Goal: Task Accomplishment & Management: Complete application form

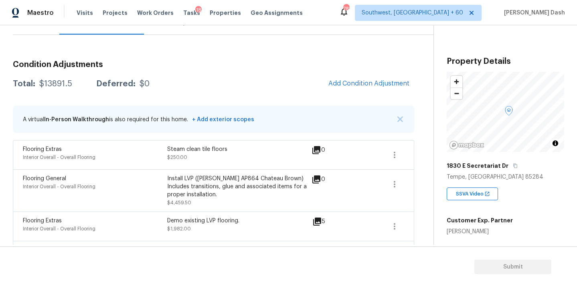
scroll to position [86, 0]
click at [323, 82] on div "Total: $13891.5 Deferred: $0 Add Condition Adjustment" at bounding box center [213, 85] width 401 height 18
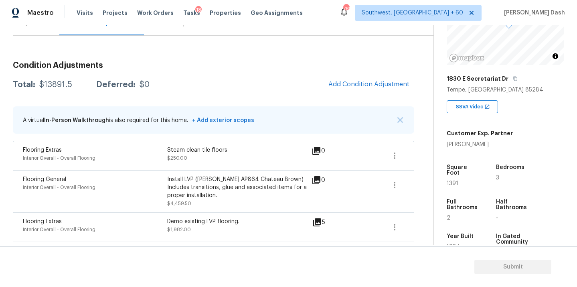
scroll to position [121, 0]
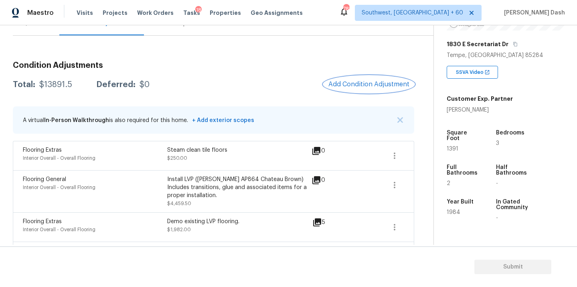
click at [358, 83] on span "Add Condition Adjustment" at bounding box center [368, 84] width 81 height 7
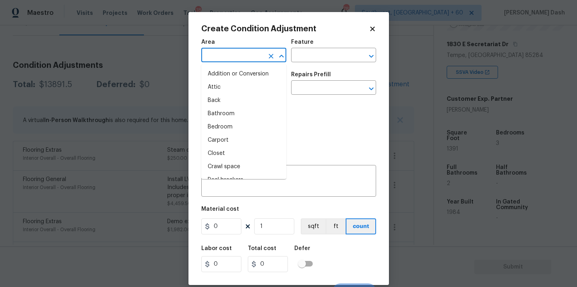
click at [257, 52] on input "text" at bounding box center [232, 56] width 63 height 12
click at [244, 124] on li "Interior Overall" at bounding box center [243, 126] width 85 height 13
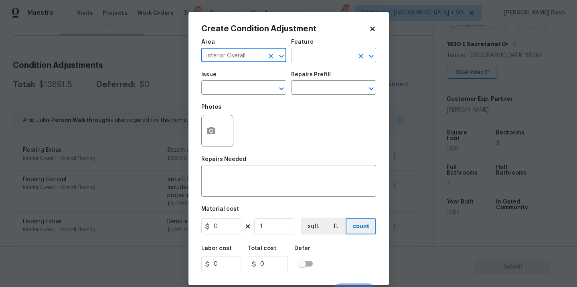
type input "Interior Overall"
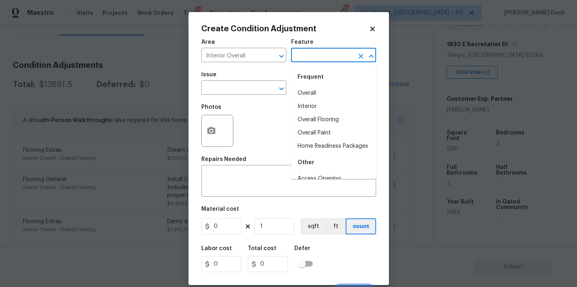
click at [306, 58] on input "text" at bounding box center [322, 56] width 63 height 12
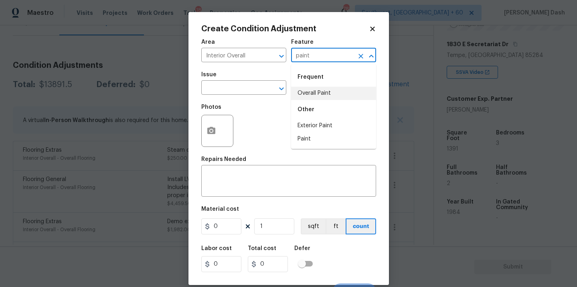
click at [306, 96] on li "Overall Paint" at bounding box center [333, 93] width 85 height 13
type input "Overall Paint"
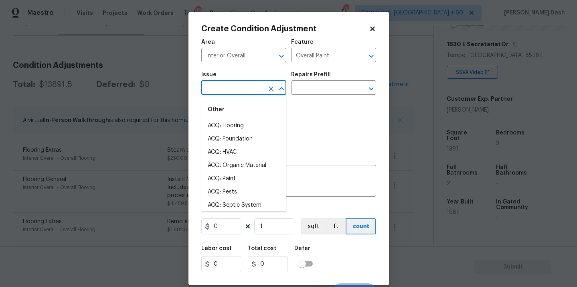
click at [236, 91] on input "text" at bounding box center [232, 88] width 63 height 12
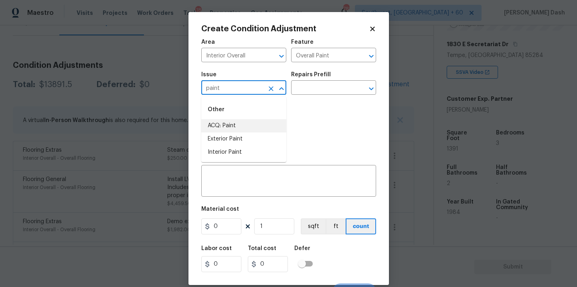
click at [235, 124] on li "ACQ: Paint" at bounding box center [243, 125] width 85 height 13
type input "ACQ: Paint"
click at [322, 89] on input "text" at bounding box center [322, 88] width 63 height 12
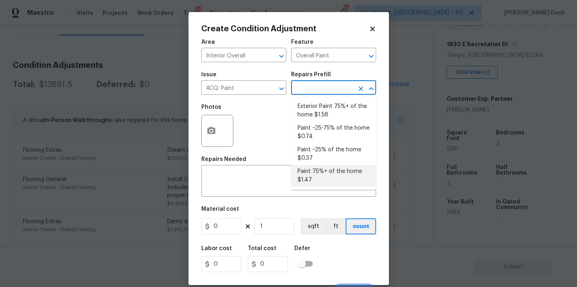
click at [319, 184] on li "Paint 75%+ of the home $1.47" at bounding box center [333, 176] width 85 height 22
type input "Acquisition"
type textarea "Acquisition Scope: 75%+ of the home will likely require interior paint"
type input "1.47"
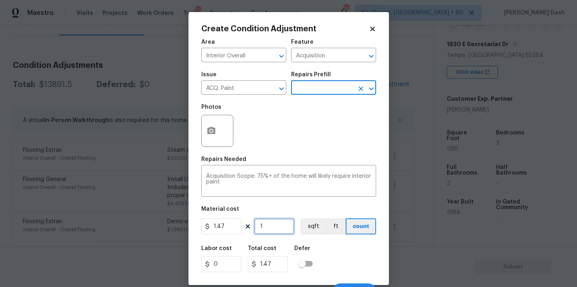
click at [266, 228] on input "1" at bounding box center [274, 226] width 40 height 16
type input "0"
type input "1"
type input "1.47"
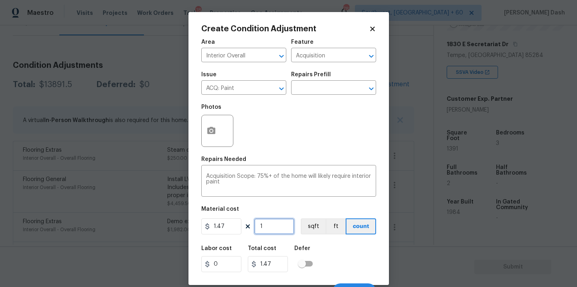
type input "13"
type input "19.11"
type input "139"
type input "204.33"
type input "1391"
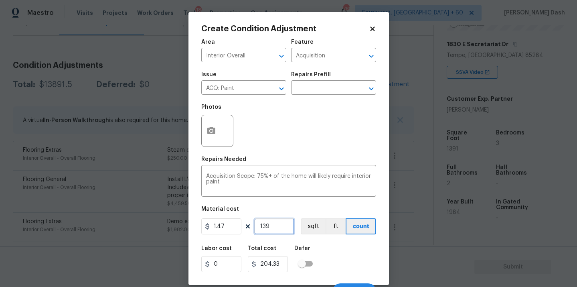
type input "2044.77"
type input "1391"
click at [302, 232] on button "sqft" at bounding box center [313, 226] width 25 height 16
click at [345, 265] on div "Labor cost 0 Total cost 2044.77 Defer" at bounding box center [288, 258] width 175 height 36
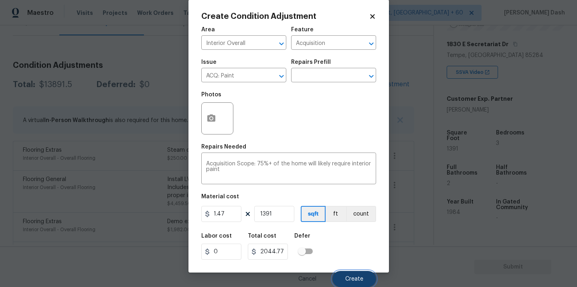
click at [355, 273] on button "Create" at bounding box center [354, 278] width 44 height 16
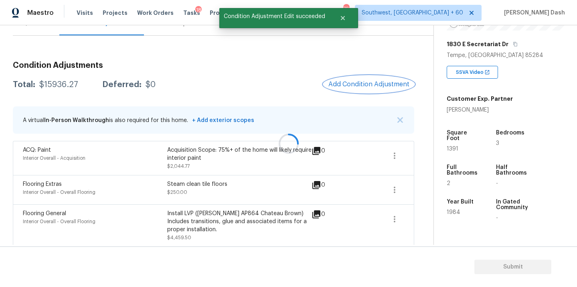
scroll to position [0, 0]
click at [389, 149] on button "button" at bounding box center [394, 155] width 19 height 19
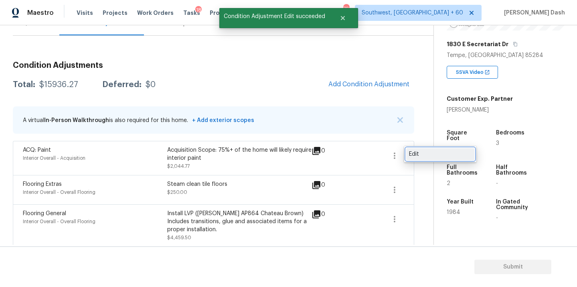
click at [425, 155] on div "Edit" at bounding box center [440, 154] width 63 height 8
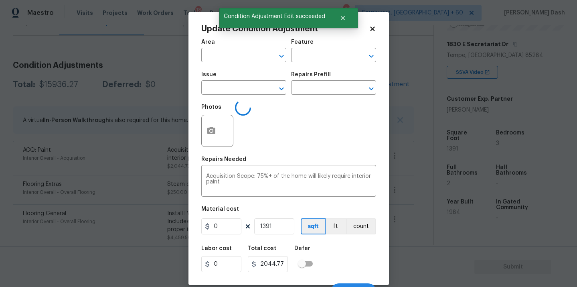
type input "Interior Overall"
type input "Acquisition"
type input "ACQ: Paint"
type input "1.47"
click at [209, 131] on icon "button" at bounding box center [211, 131] width 10 height 10
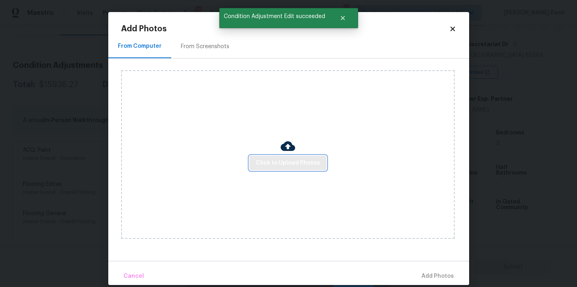
click at [278, 157] on button "Click to Upload Photos" at bounding box center [287, 162] width 77 height 15
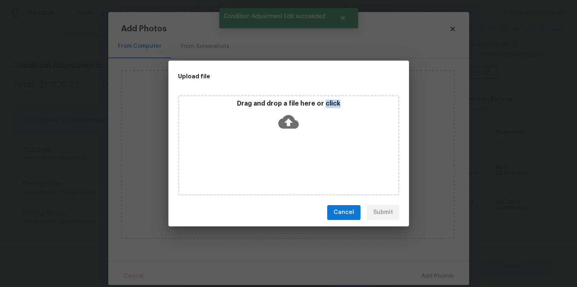
click at [278, 157] on div "Drag and drop a file here or click" at bounding box center [288, 145] width 221 height 100
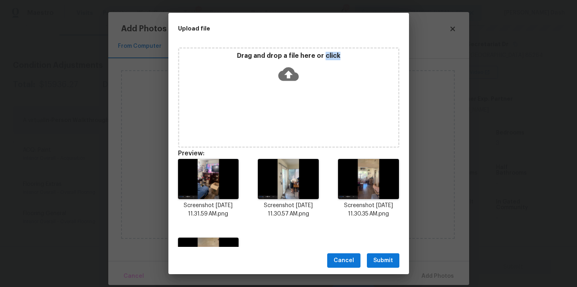
click at [389, 259] on span "Submit" at bounding box center [383, 260] width 20 height 10
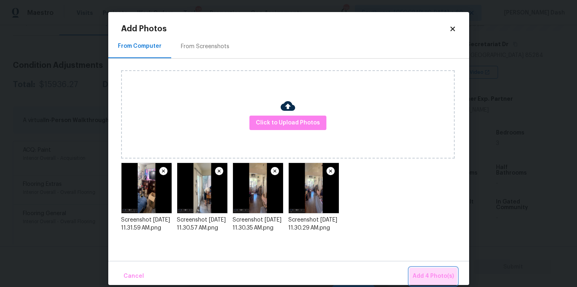
click at [440, 277] on span "Add 4 Photo(s)" at bounding box center [432, 276] width 41 height 10
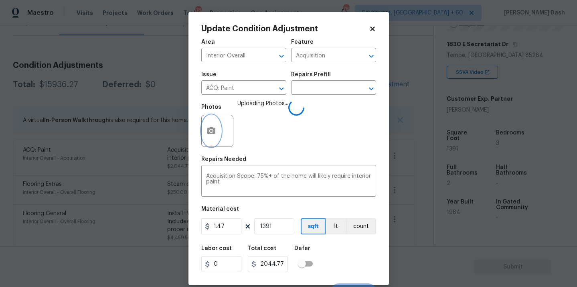
scroll to position [13, 0]
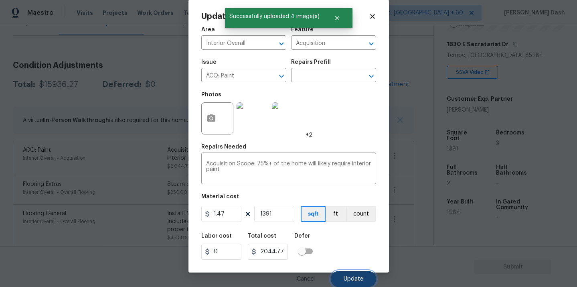
click at [352, 276] on span "Update" at bounding box center [353, 279] width 20 height 6
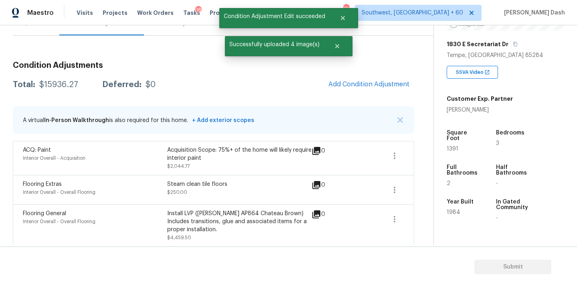
scroll to position [0, 0]
click at [361, 66] on h3 "Condition Adjustments" at bounding box center [213, 65] width 401 height 8
click at [359, 82] on span "Add Condition Adjustment" at bounding box center [368, 84] width 81 height 7
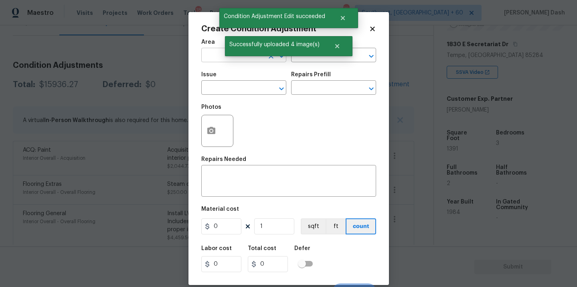
click at [228, 58] on input "text" at bounding box center [232, 56] width 63 height 12
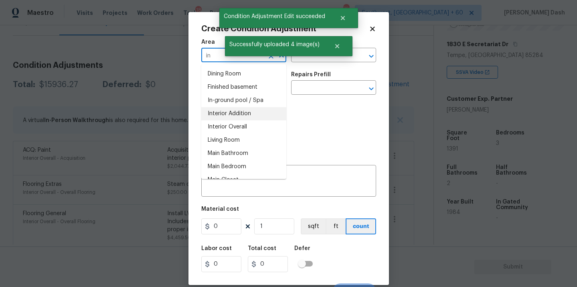
click at [216, 126] on li "Interior Overall" at bounding box center [243, 126] width 85 height 13
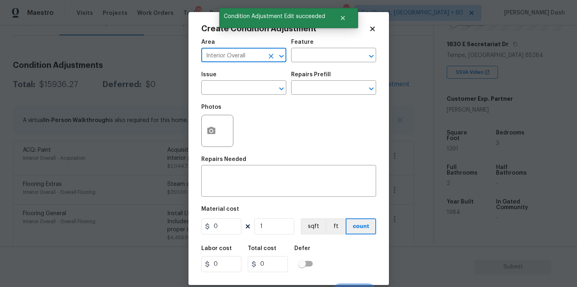
type input "Interior Overall"
click at [216, 126] on button "button" at bounding box center [211, 130] width 19 height 31
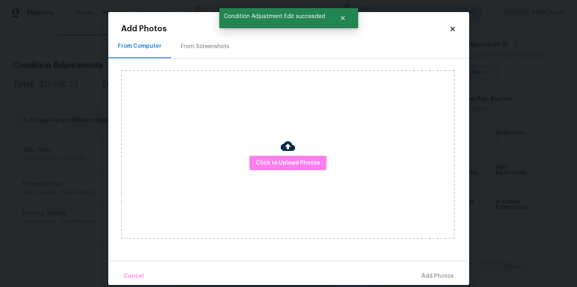
click at [259, 178] on div "Click to Upload Photos" at bounding box center [287, 154] width 333 height 168
click at [259, 166] on span "Click to Upload Photos" at bounding box center [288, 163] width 64 height 10
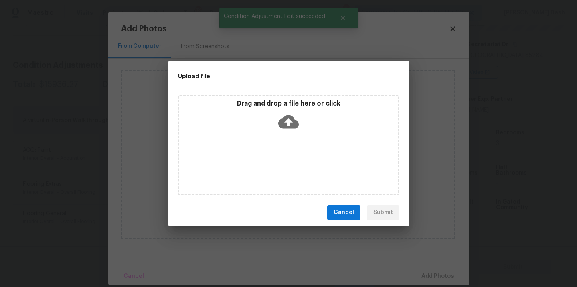
click at [259, 166] on div "Drag and drop a file here or click" at bounding box center [288, 145] width 221 height 100
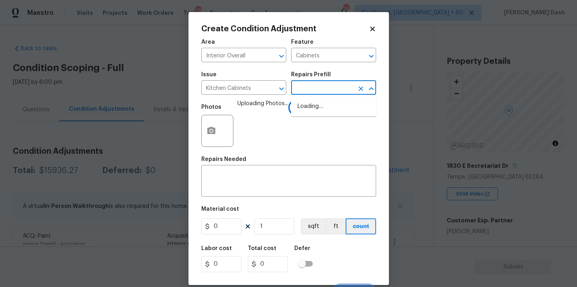
scroll to position [121, 0]
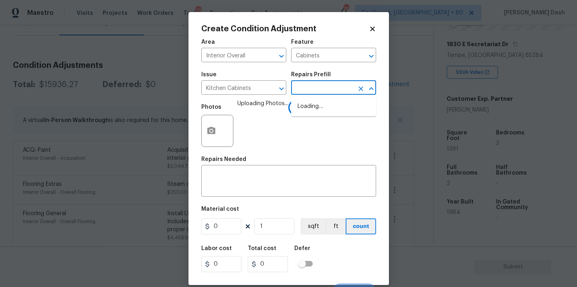
type input "p"
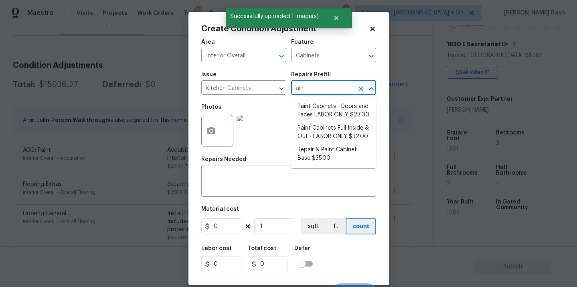
type input "aint"
click at [313, 133] on li "Paint Cabinets Full Inside & Out - LABOR ONLY $32.00" at bounding box center [333, 132] width 85 height 22
type input "32"
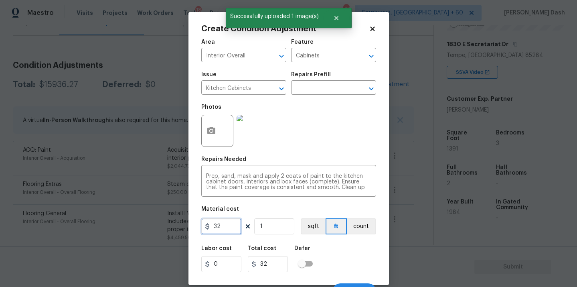
click at [228, 224] on input "32" at bounding box center [221, 226] width 40 height 16
type input "1200"
drag, startPoint x: 369, startPoint y: 229, endPoint x: 369, endPoint y: 238, distance: 8.8
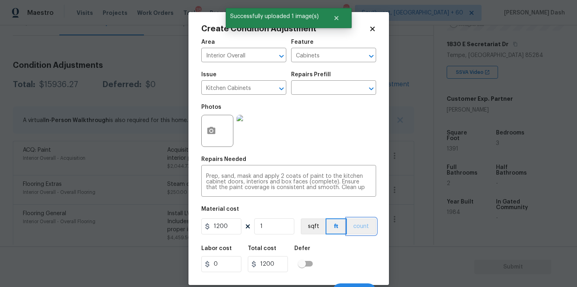
click at [369, 229] on button "count" at bounding box center [361, 226] width 29 height 16
click at [365, 252] on div "Labor cost 0 Total cost 1200 Defer" at bounding box center [288, 258] width 175 height 36
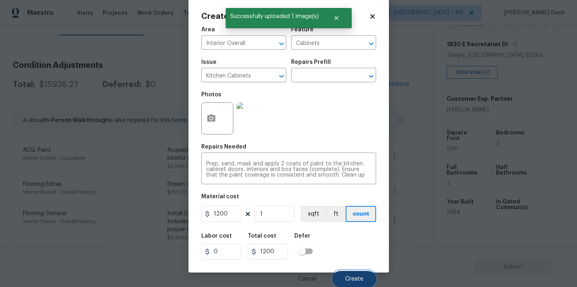
click at [363, 277] on button "Create" at bounding box center [354, 278] width 44 height 16
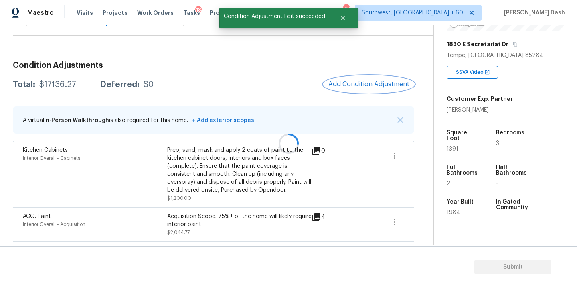
scroll to position [0, 0]
click at [365, 86] on span "Add Condition Adjustment" at bounding box center [368, 84] width 81 height 7
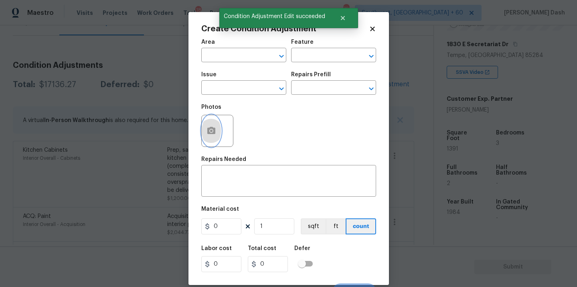
click at [219, 131] on button "button" at bounding box center [211, 130] width 19 height 31
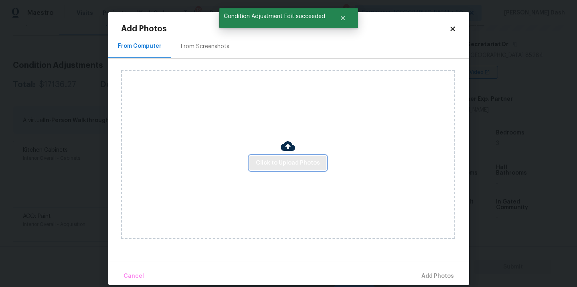
click at [271, 155] on button "Click to Upload Photos" at bounding box center [287, 162] width 77 height 15
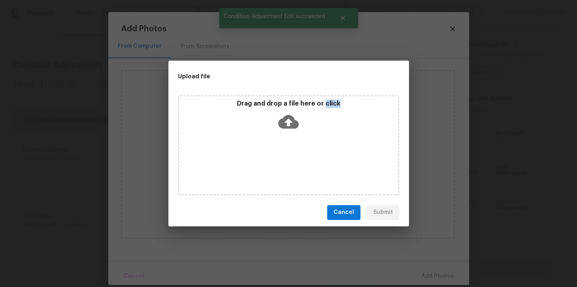
click at [271, 155] on div "Drag and drop a file here or click" at bounding box center [288, 145] width 221 height 100
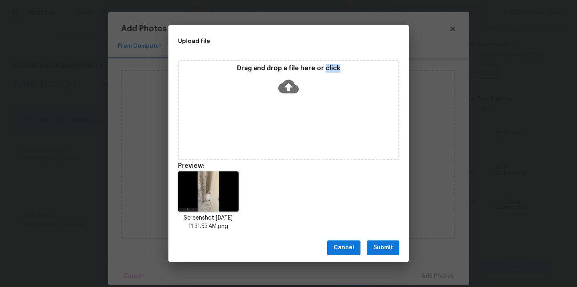
click at [388, 251] on span "Submit" at bounding box center [383, 247] width 20 height 10
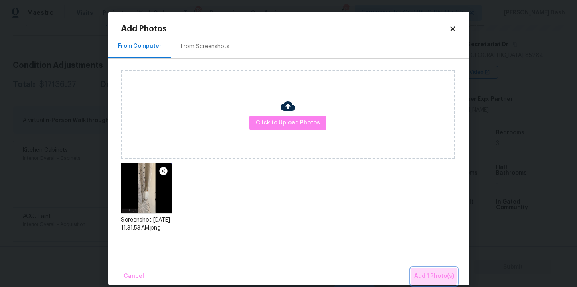
click at [429, 272] on span "Add 1 Photo(s)" at bounding box center [434, 276] width 40 height 10
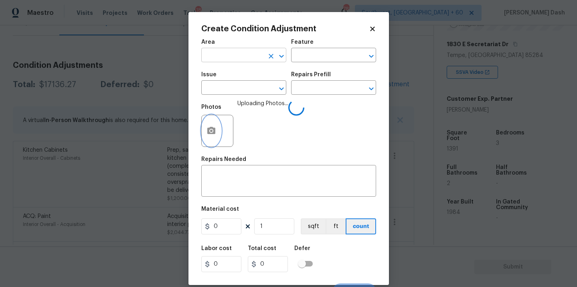
click at [266, 60] on div at bounding box center [275, 55] width 21 height 11
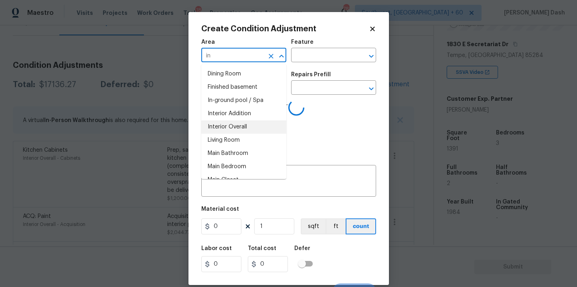
click at [245, 125] on li "Interior Overall" at bounding box center [243, 126] width 85 height 13
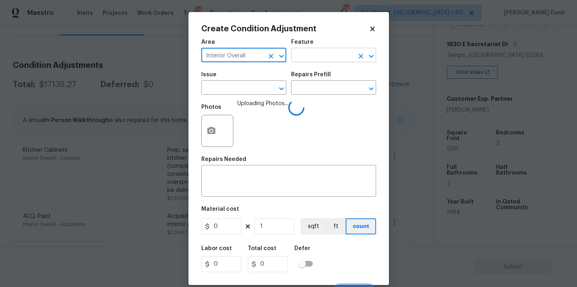
type input "Interior Overall"
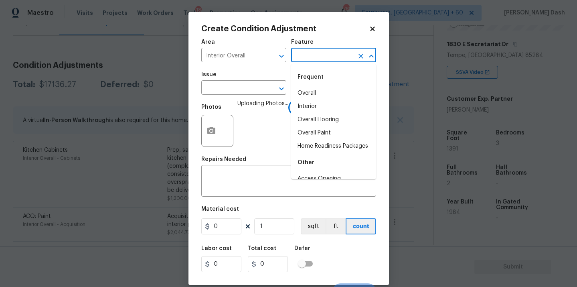
click at [303, 57] on input "text" at bounding box center [322, 56] width 63 height 12
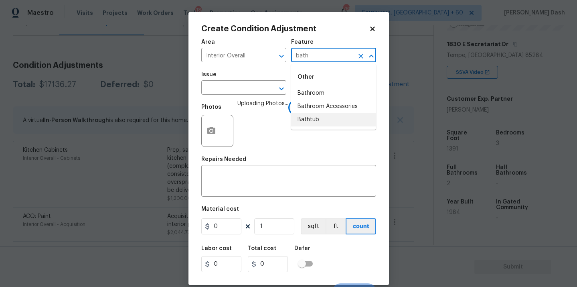
click at [303, 118] on li "Bathtub" at bounding box center [333, 119] width 85 height 13
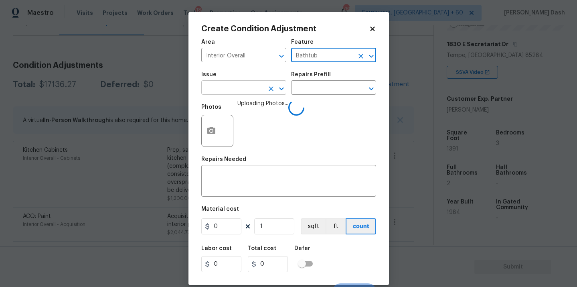
type input "Bathtub"
click at [246, 87] on input "text" at bounding box center [232, 88] width 63 height 12
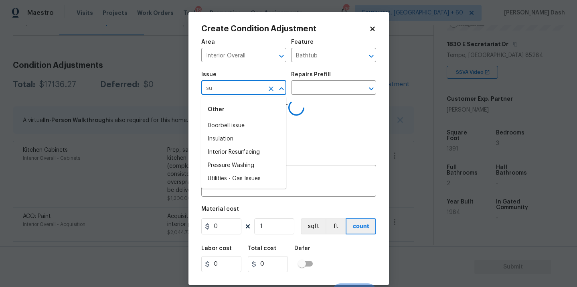
type input "sur"
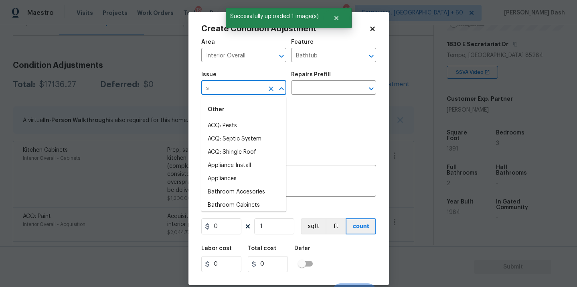
type input "su"
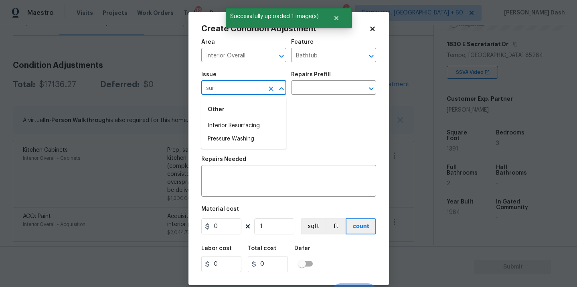
click at [243, 119] on div "Other" at bounding box center [243, 109] width 85 height 19
click at [243, 121] on li "Interior Resurfacing" at bounding box center [243, 125] width 85 height 13
type input "Interior Resurfacing"
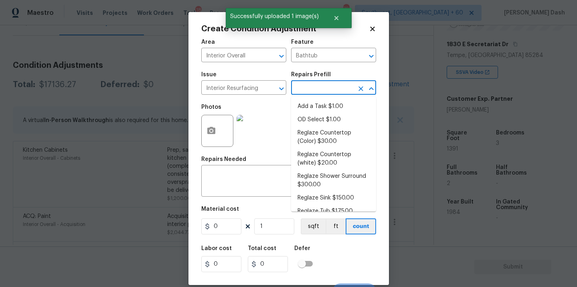
click at [305, 93] on input "text" at bounding box center [322, 88] width 63 height 12
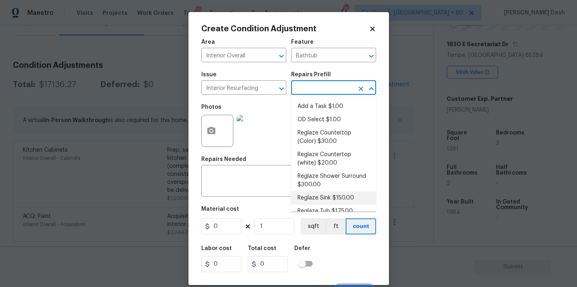
scroll to position [10, 0]
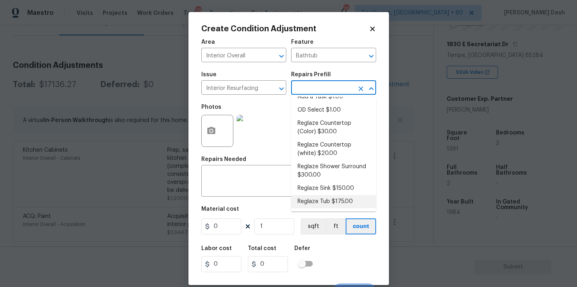
click at [324, 203] on li "Reglaze Tub $175.00" at bounding box center [333, 201] width 85 height 13
type textarea "Prep, mask, clean and reglaze the tub (white) both on the in and outer sides. H…"
type input "175"
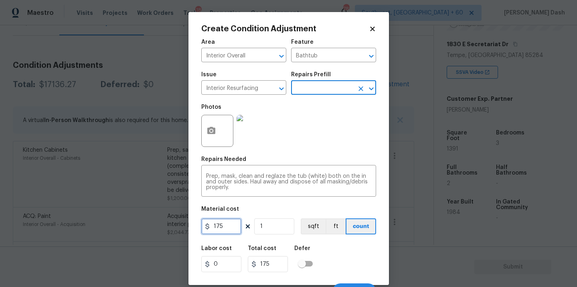
click at [229, 220] on input "175" at bounding box center [221, 226] width 40 height 16
type input "300"
click at [351, 278] on div "Cancel Create" at bounding box center [288, 288] width 175 height 22
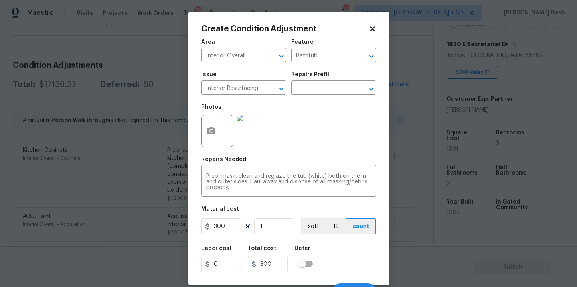
scroll to position [13, 0]
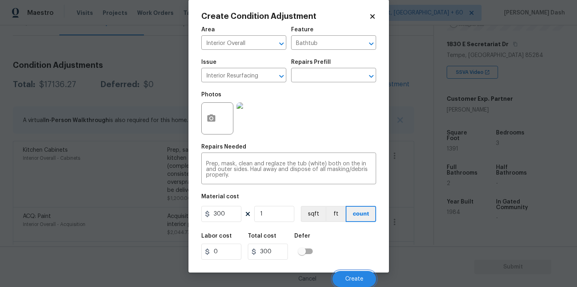
click at [351, 278] on span "Create" at bounding box center [354, 279] width 18 height 6
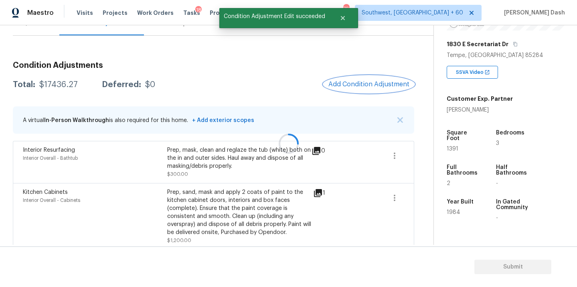
scroll to position [0, 0]
click at [361, 83] on div at bounding box center [288, 143] width 577 height 287
click at [361, 83] on span "Add Condition Adjustment" at bounding box center [368, 84] width 81 height 7
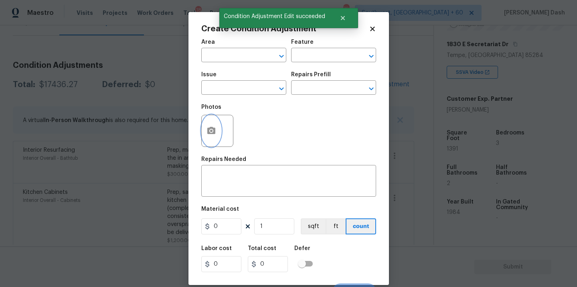
click at [207, 123] on button "button" at bounding box center [211, 130] width 19 height 31
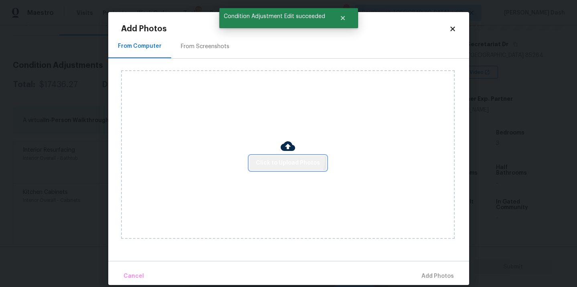
click at [281, 156] on button "Click to Upload Photos" at bounding box center [287, 162] width 77 height 15
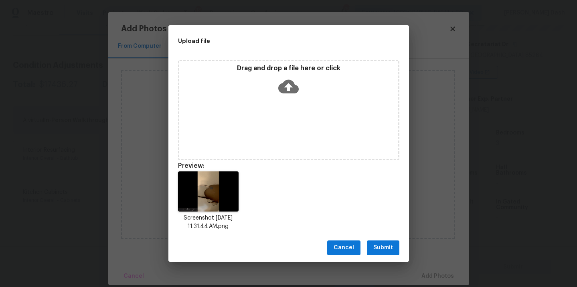
click at [377, 256] on div "Cancel Submit" at bounding box center [288, 248] width 240 height 28
click at [376, 251] on span "Submit" at bounding box center [383, 247] width 20 height 10
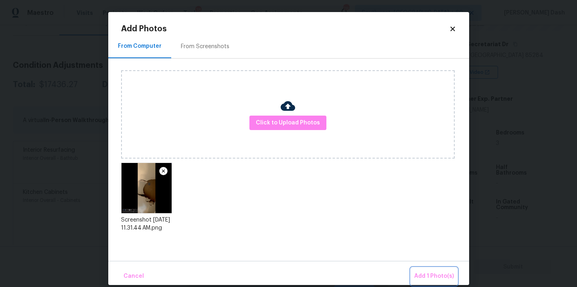
click at [426, 278] on span "Add 1 Photo(s)" at bounding box center [434, 276] width 40 height 10
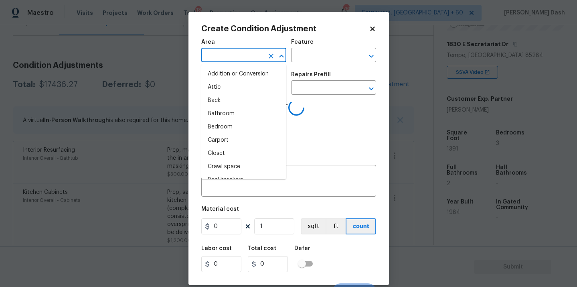
click at [256, 59] on input "text" at bounding box center [232, 56] width 63 height 12
click at [246, 129] on li "Interior Overall" at bounding box center [243, 126] width 85 height 13
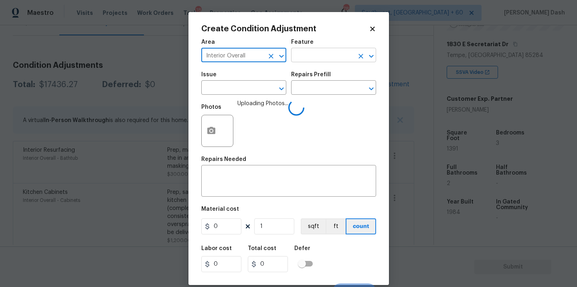
type input "Interior Overall"
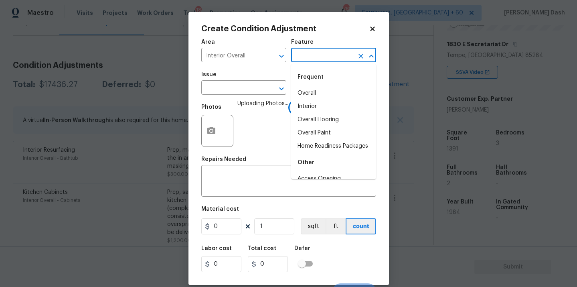
click at [312, 57] on input "text" at bounding box center [322, 56] width 63 height 12
type input "wal"
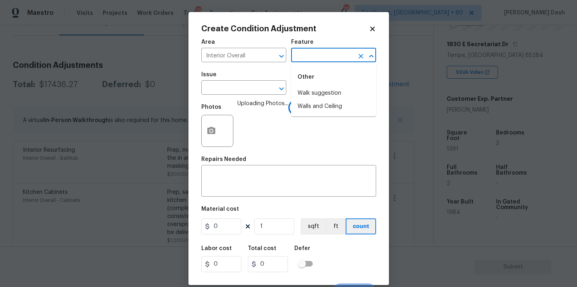
type input "l"
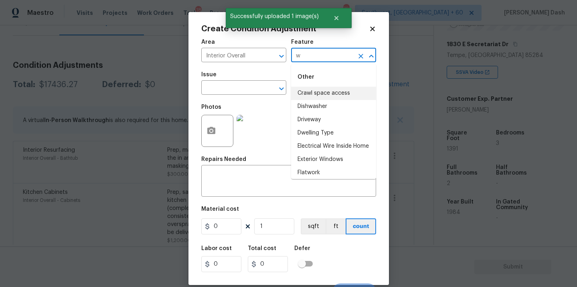
type input "wa"
type input "l"
click at [315, 91] on li "Walls and Ceiling" at bounding box center [333, 93] width 85 height 13
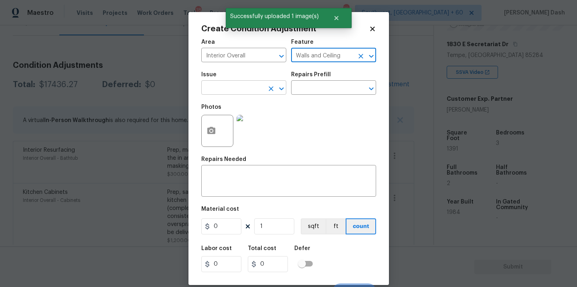
type input "Walls and Ceiling"
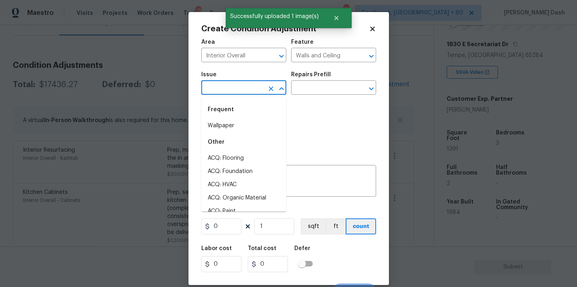
click at [254, 91] on input "text" at bounding box center [232, 88] width 63 height 12
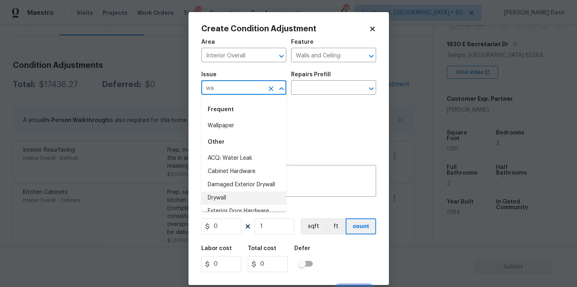
drag, startPoint x: 220, startPoint y: 195, endPoint x: 279, endPoint y: 123, distance: 93.4
click at [220, 195] on li "Drywall" at bounding box center [243, 197] width 85 height 13
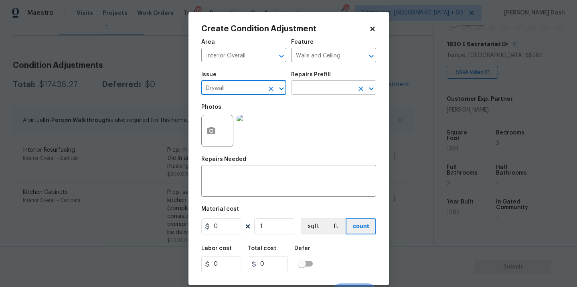
type input "Drywall"
click at [294, 89] on input "text" at bounding box center [322, 88] width 63 height 12
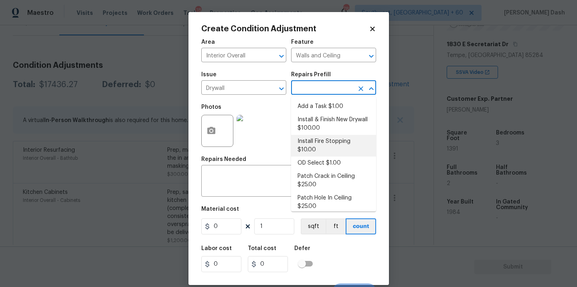
click at [311, 135] on li "Install Fire Stopping $10.00" at bounding box center [333, 146] width 85 height 22
type textarea "Install proper fire stopping at all openings in ceiling, floors, walls or openi…"
type input "10"
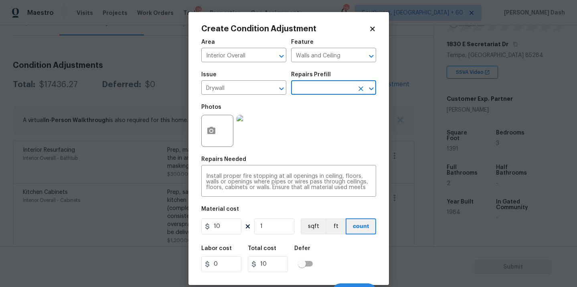
click at [311, 78] on div "Repairs Prefill" at bounding box center [333, 77] width 85 height 10
click at [311, 90] on input "text" at bounding box center [322, 88] width 63 height 12
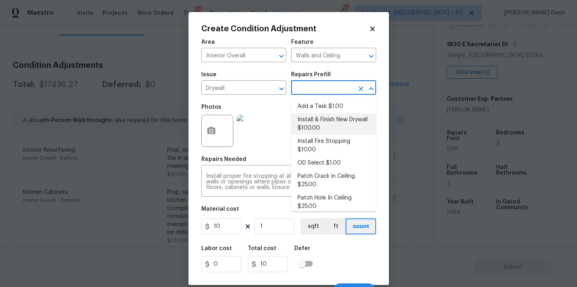
click at [311, 129] on li "Install & Finish New Drywall $100.00" at bounding box center [333, 124] width 85 height 22
type textarea "Remove the existing damaged drywall and replace with new. Ensure that the new d…"
type input "100"
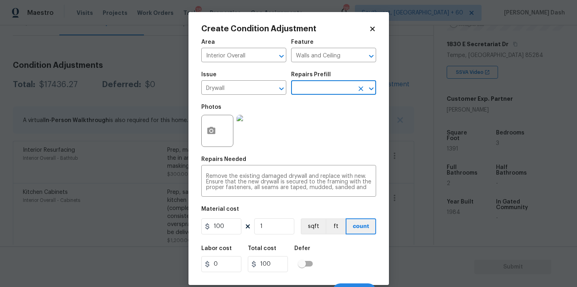
click at [235, 218] on figure "Material cost 100 1 sqft ft count" at bounding box center [288, 221] width 175 height 30
click at [227, 227] on input "100" at bounding box center [221, 226] width 40 height 16
type input "300"
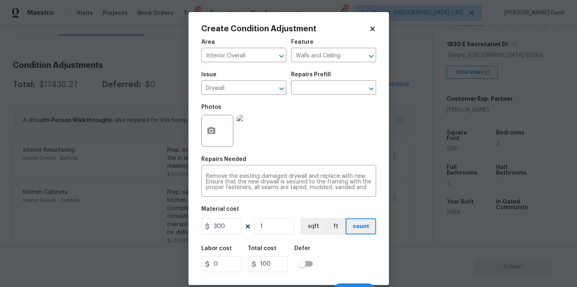
type input "300"
click at [349, 248] on div "Labor cost 0 Total cost 300 Defer" at bounding box center [288, 258] width 175 height 36
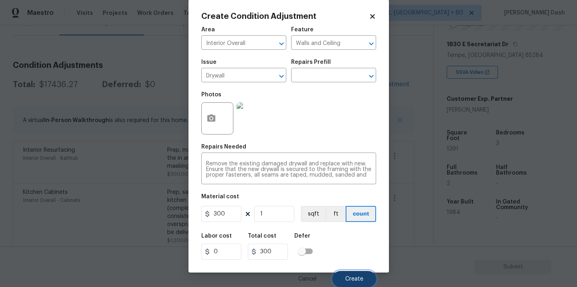
click at [353, 272] on button "Create" at bounding box center [354, 278] width 44 height 16
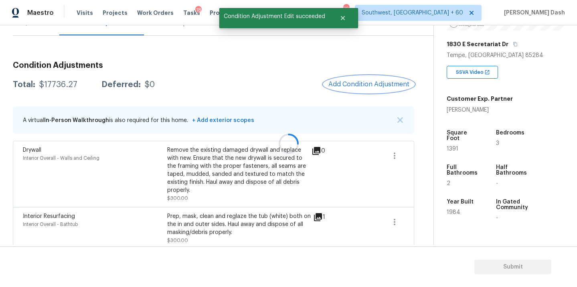
scroll to position [0, 0]
click at [358, 87] on span "Add Condition Adjustment" at bounding box center [368, 84] width 81 height 7
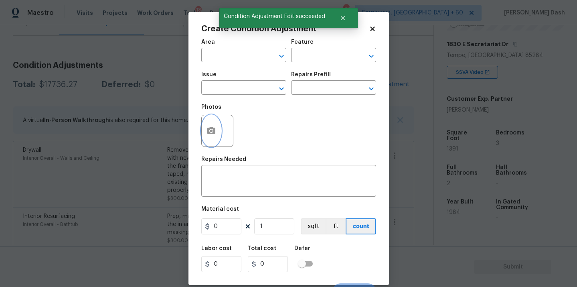
click at [208, 128] on icon "button" at bounding box center [211, 130] width 8 height 7
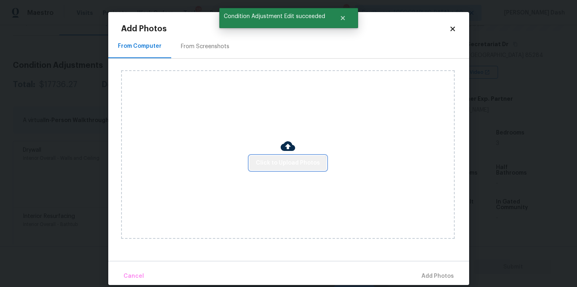
click at [288, 169] on button "Click to Upload Photos" at bounding box center [287, 162] width 77 height 15
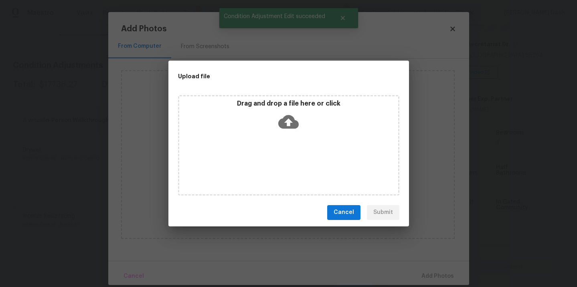
click at [288, 168] on div "Drag and drop a file here or click" at bounding box center [288, 145] width 221 height 100
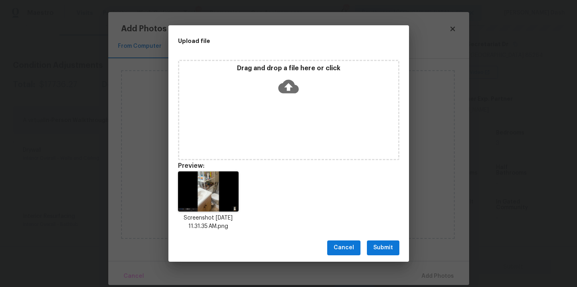
drag, startPoint x: 387, startPoint y: 246, endPoint x: 396, endPoint y: 251, distance: 10.8
click at [387, 246] on span "Submit" at bounding box center [383, 247] width 20 height 10
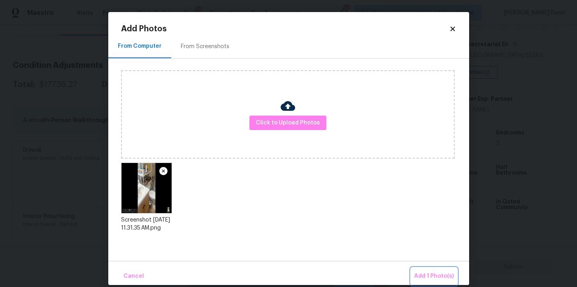
click at [429, 273] on span "Add 1 Photo(s)" at bounding box center [434, 276] width 40 height 10
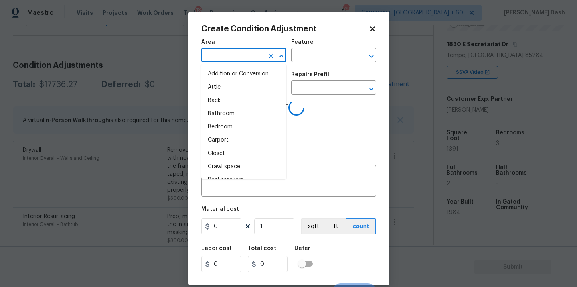
click at [260, 54] on input "text" at bounding box center [232, 56] width 63 height 12
click at [238, 128] on li "Interior Overall" at bounding box center [243, 126] width 85 height 13
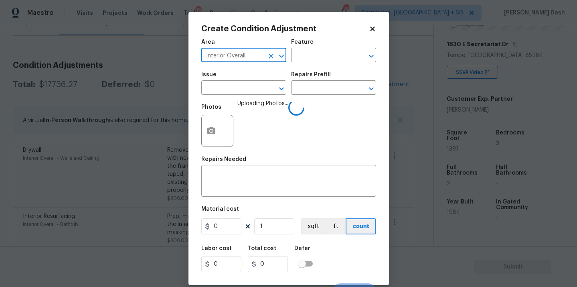
type input "Interior Overall"
click at [305, 49] on div "Feature" at bounding box center [333, 44] width 85 height 10
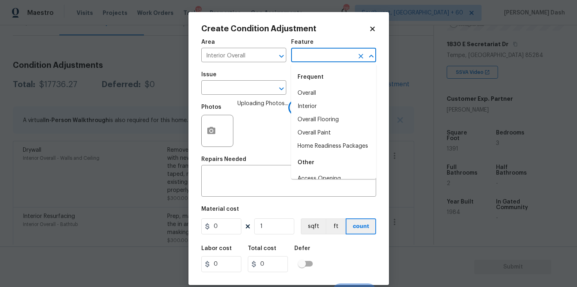
click at [305, 54] on input "text" at bounding box center [322, 56] width 63 height 12
type input "sink"
drag, startPoint x: 304, startPoint y: 92, endPoint x: 275, endPoint y: 92, distance: 28.5
click at [304, 92] on li "Overall" at bounding box center [333, 93] width 85 height 13
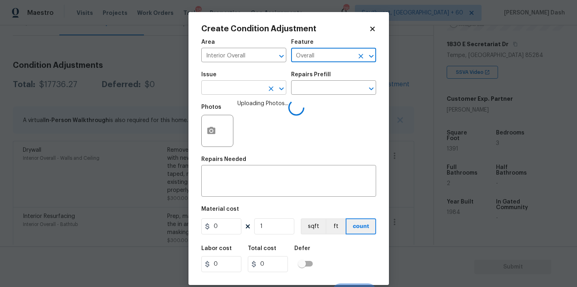
click at [242, 91] on input "text" at bounding box center [232, 88] width 63 height 12
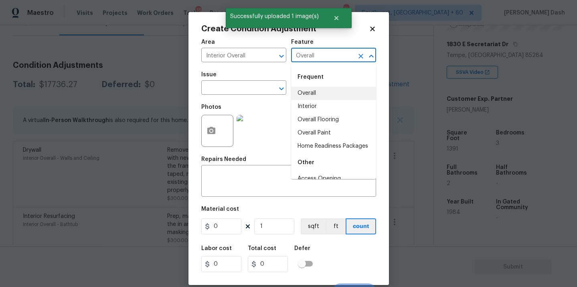
click at [343, 57] on input "Overall" at bounding box center [322, 56] width 63 height 12
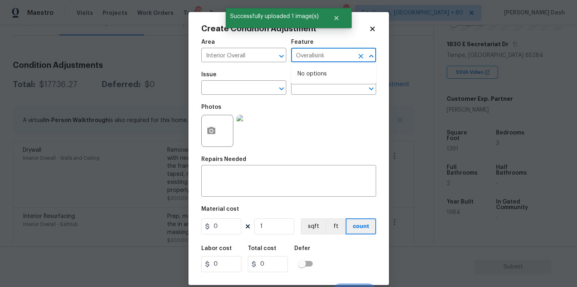
click at [353, 58] on input "Overallsink" at bounding box center [322, 56] width 63 height 12
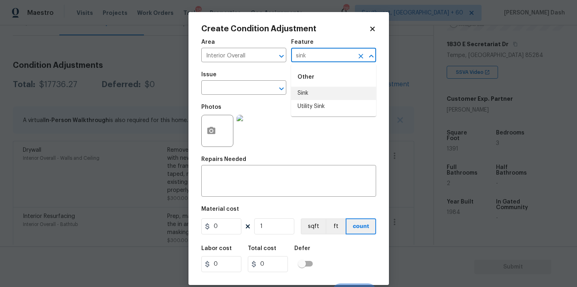
click at [327, 91] on li "Sink" at bounding box center [333, 93] width 85 height 13
type input "Sink"
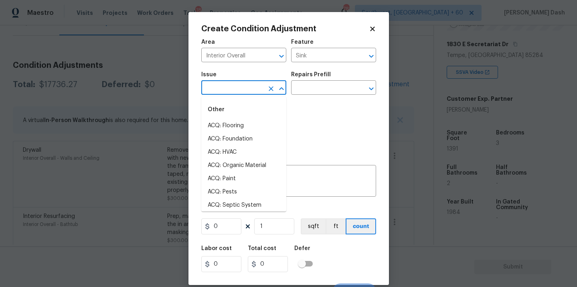
click at [252, 91] on input "text" at bounding box center [232, 88] width 63 height 12
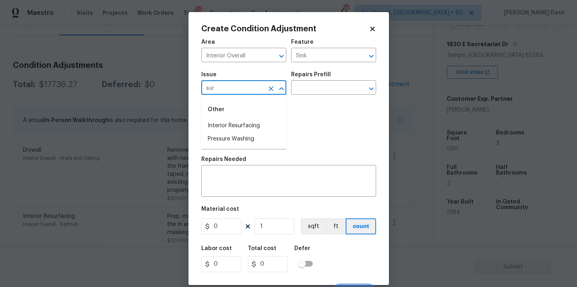
click at [230, 117] on div "Other" at bounding box center [243, 109] width 85 height 19
click at [264, 119] on li "Interior Resurfacing" at bounding box center [243, 125] width 85 height 13
type input "Interior Resurfacing"
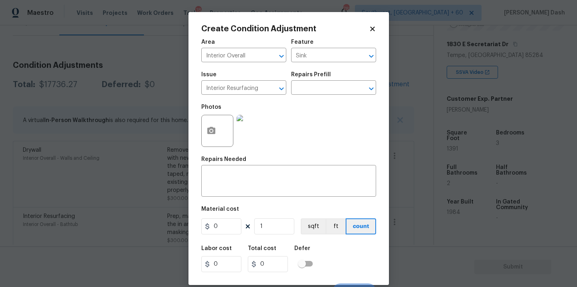
click at [296, 95] on div "Issue Interior Resurfacing ​ Repairs Prefill ​" at bounding box center [288, 83] width 175 height 32
click at [297, 90] on input "text" at bounding box center [322, 88] width 63 height 12
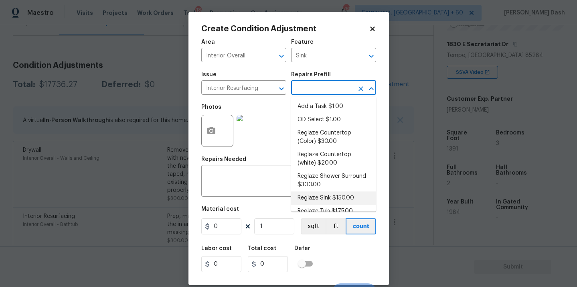
scroll to position [10, 0]
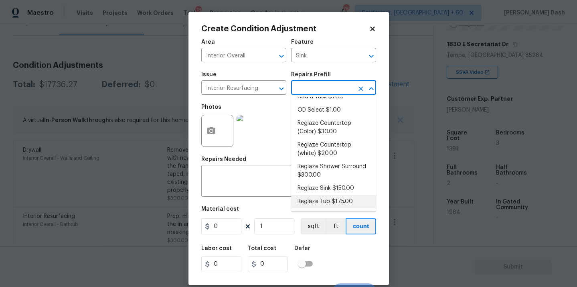
click at [310, 186] on li "Reglaze Sink $150.00" at bounding box center [333, 188] width 85 height 13
type textarea "Prep, mask and reglaze finish the bathroom sink (white). Ensure that the finish…"
type input "150"
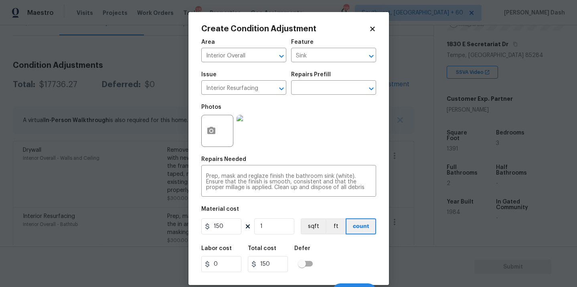
click at [335, 273] on div "Labor cost 0 Total cost 150 Defer" at bounding box center [288, 258] width 175 height 36
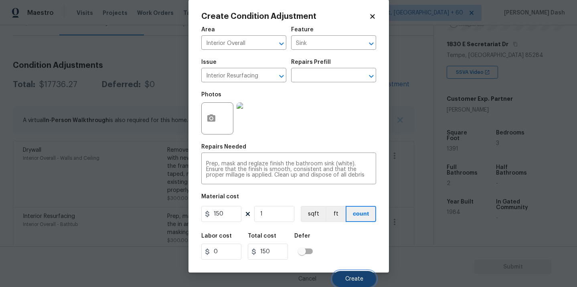
click at [347, 280] on span "Create" at bounding box center [354, 279] width 18 height 6
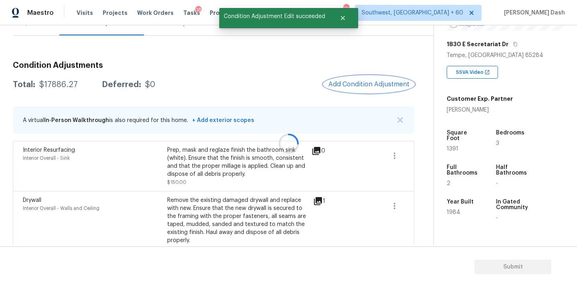
scroll to position [0, 0]
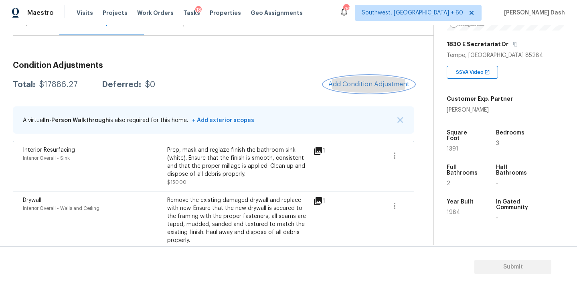
click at [335, 84] on span "Add Condition Adjustment" at bounding box center [368, 84] width 81 height 7
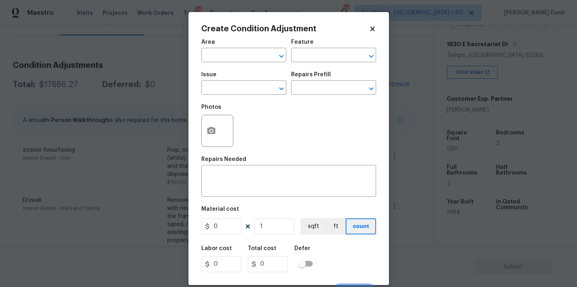
click at [190, 135] on div "Create Condition Adjustment Area ​ Feature ​ Issue ​ Repairs Prefill ​ Photos R…" at bounding box center [288, 148] width 200 height 272
click at [211, 132] on circle "button" at bounding box center [211, 130] width 2 height 2
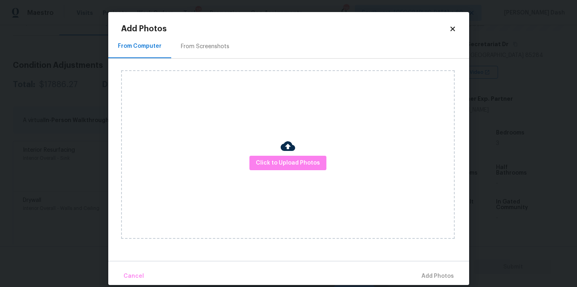
click at [309, 150] on div "Click to Upload Photos" at bounding box center [287, 154] width 333 height 168
click at [309, 162] on span "Click to Upload Photos" at bounding box center [288, 163] width 64 height 10
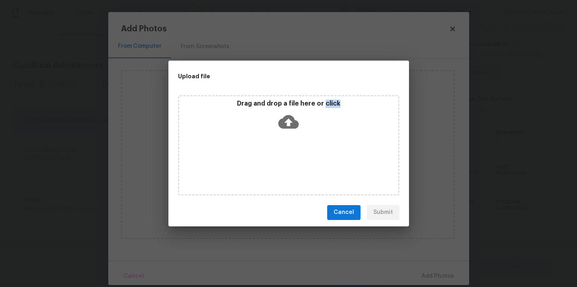
click at [309, 162] on div "Drag and drop a file here or click" at bounding box center [288, 145] width 221 height 100
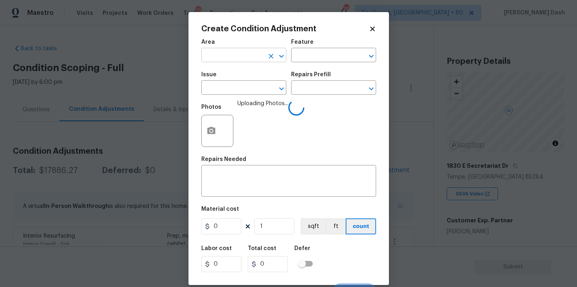
scroll to position [121, 0]
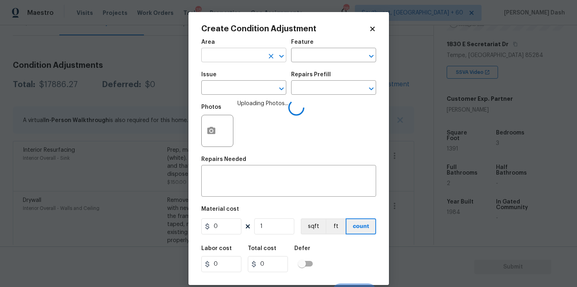
click at [257, 59] on input "text" at bounding box center [232, 56] width 63 height 12
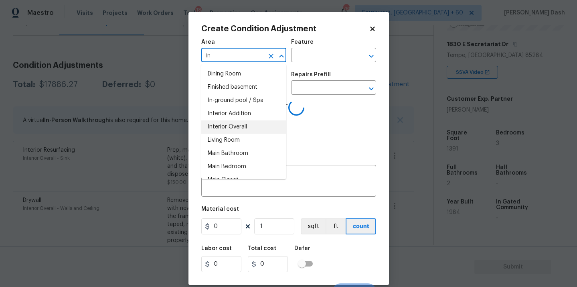
click at [241, 126] on li "Interior Overall" at bounding box center [243, 126] width 85 height 13
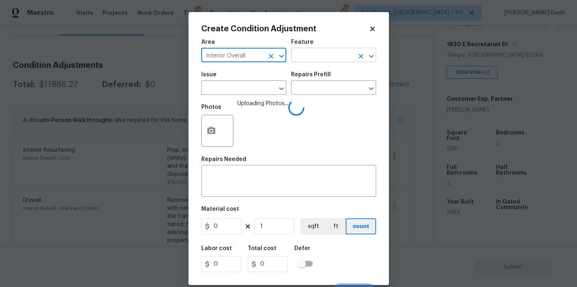
type input "Interior Overall"
click at [315, 55] on input "text" at bounding box center [322, 56] width 63 height 12
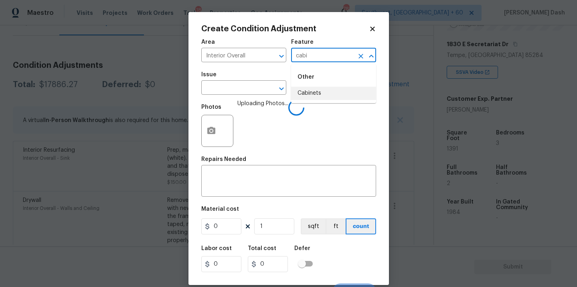
click at [308, 92] on li "Cabinets" at bounding box center [333, 93] width 85 height 13
type input "Cabinets"
click at [241, 92] on input "text" at bounding box center [232, 88] width 63 height 12
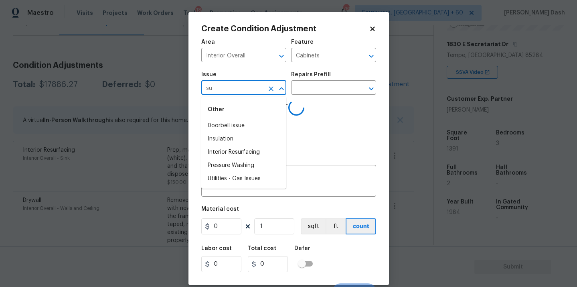
type input "s"
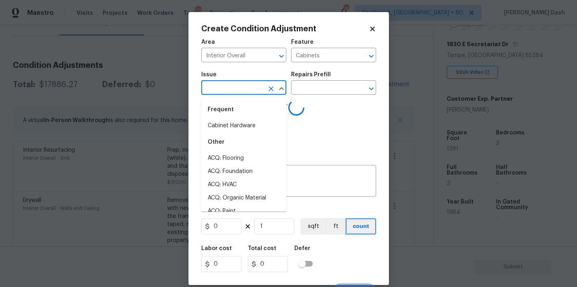
type input "b"
type input "ath"
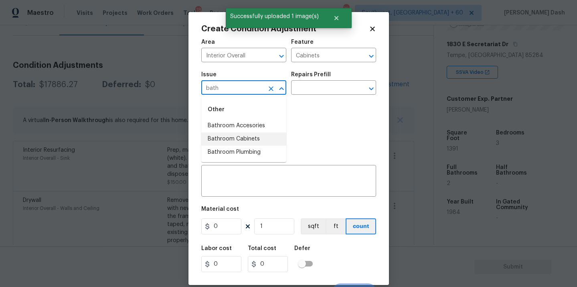
click at [263, 143] on li "Bathroom Cabinets" at bounding box center [243, 138] width 85 height 13
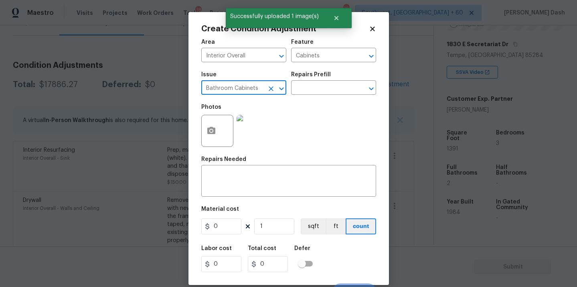
type input "Bathroom Cabinets"
click at [319, 79] on div "Repairs Prefill" at bounding box center [333, 77] width 85 height 10
click at [318, 88] on input "text" at bounding box center [322, 88] width 63 height 12
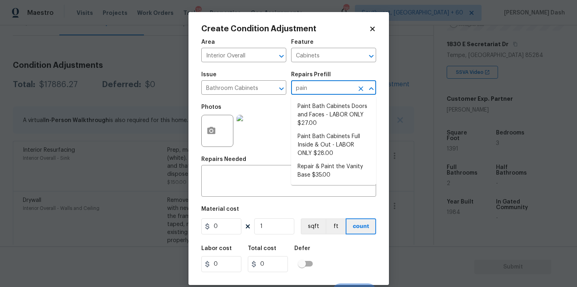
type input "paint"
click at [317, 134] on li "Paint Bath Cabinets Full Inside & Out - LABOR ONLY $28.00" at bounding box center [333, 145] width 85 height 30
type input "28"
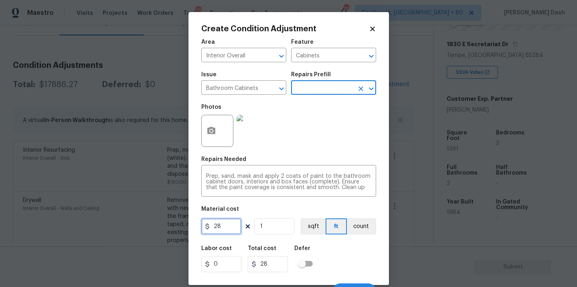
click at [232, 226] on input "28" at bounding box center [221, 226] width 40 height 16
type input "1000"
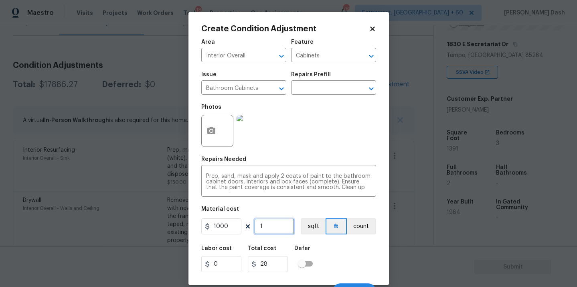
type input "1000"
click at [288, 224] on input "1" at bounding box center [274, 226] width 40 height 16
type input "0"
type input "2"
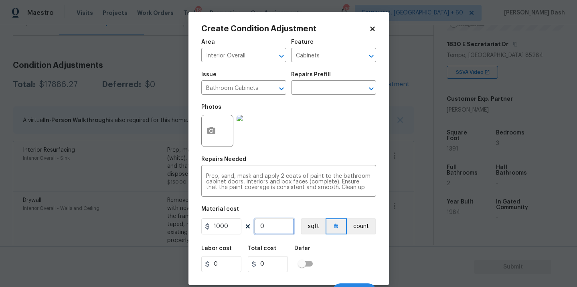
type input "2000"
type input "2"
click at [368, 229] on button "count" at bounding box center [361, 226] width 29 height 16
click at [360, 279] on div "Cancel Create" at bounding box center [288, 288] width 175 height 22
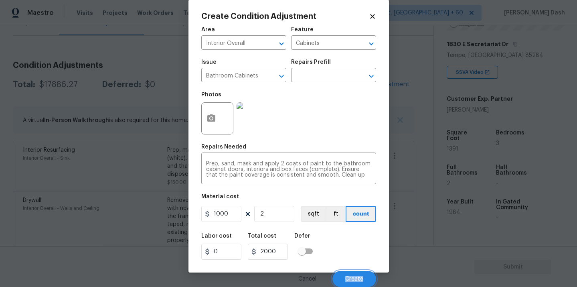
click at [360, 279] on span "Create" at bounding box center [354, 279] width 18 height 6
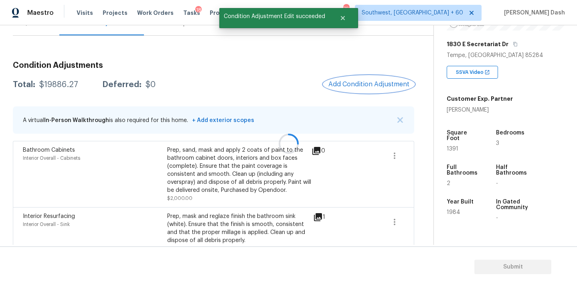
scroll to position [0, 0]
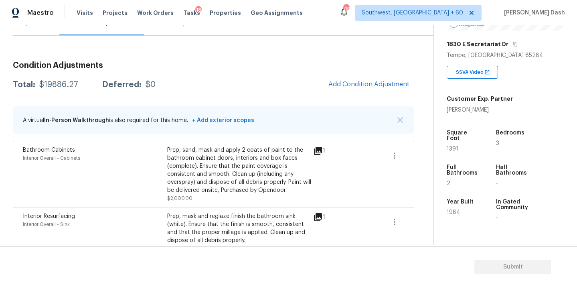
click at [55, 84] on div "$19886.27" at bounding box center [58, 85] width 39 height 8
copy div "$19886.27"
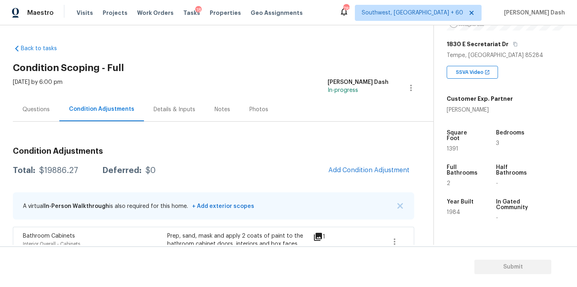
click at [37, 112] on div "Questions" at bounding box center [35, 109] width 27 height 8
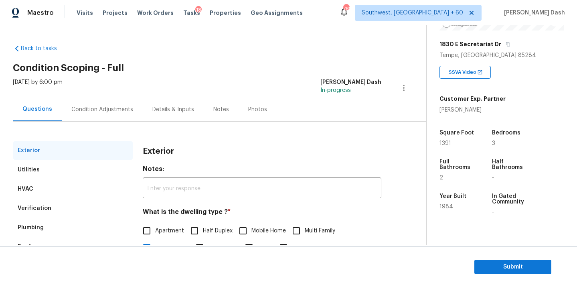
scroll to position [99, 0]
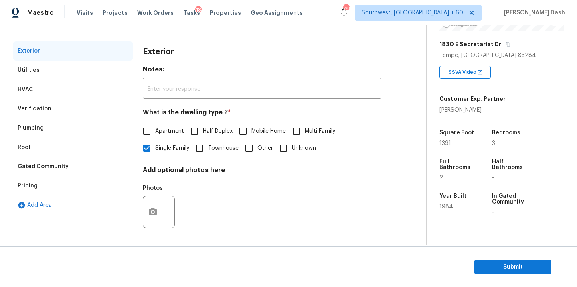
click at [36, 189] on div "Pricing" at bounding box center [28, 186] width 20 height 8
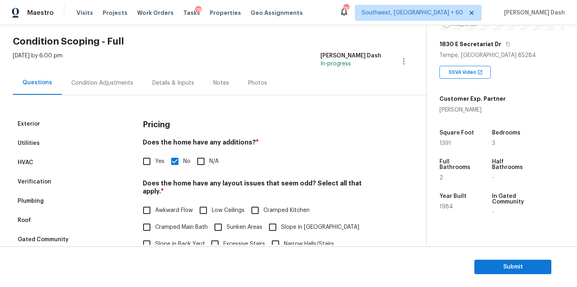
scroll to position [0, 0]
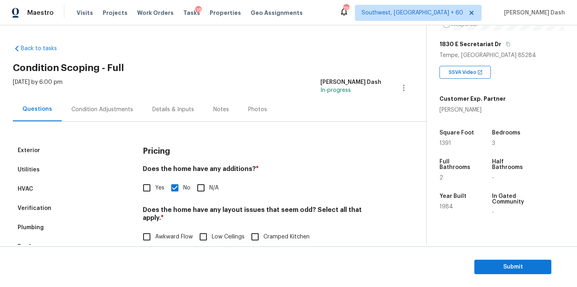
click at [50, 210] on div "Verification" at bounding box center [73, 207] width 120 height 19
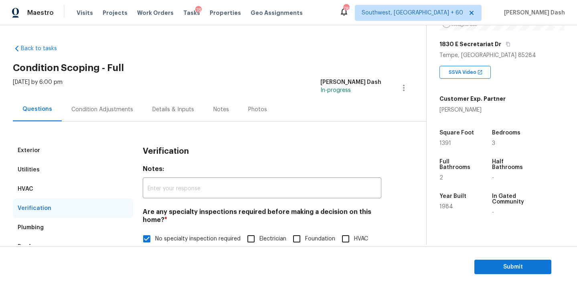
scroll to position [155, 0]
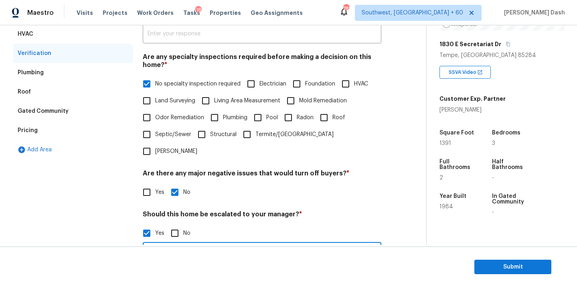
click at [197, 244] on input "As per agents notes Garage is detached and burned down. Replaced via insurance.…" at bounding box center [262, 253] width 238 height 19
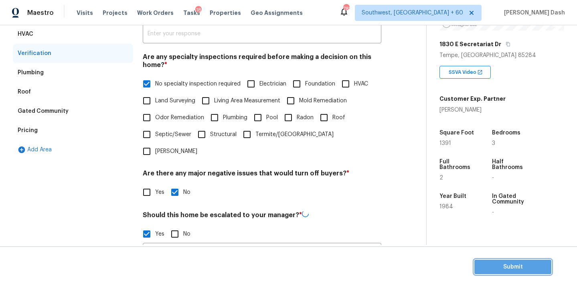
click at [511, 272] on button "Submit" at bounding box center [512, 266] width 77 height 15
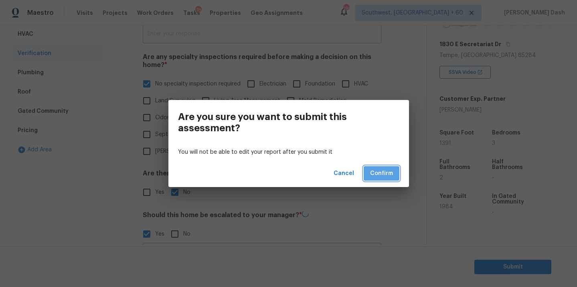
click at [394, 178] on button "Confirm" at bounding box center [381, 173] width 36 height 15
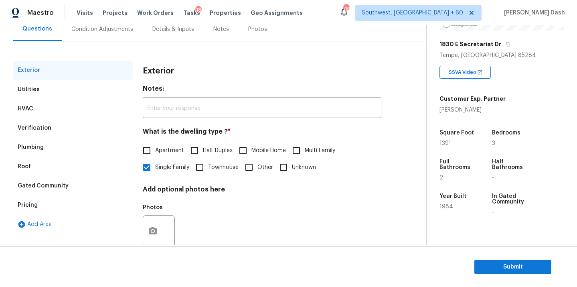
scroll to position [77, 0]
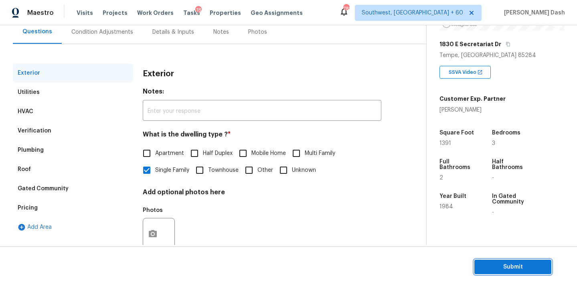
click at [484, 263] on span "Submit" at bounding box center [512, 267] width 64 height 10
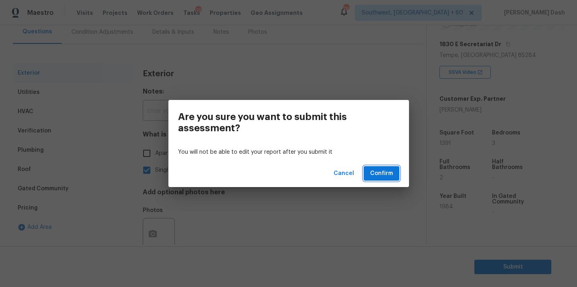
click at [392, 171] on span "Confirm" at bounding box center [381, 173] width 23 height 10
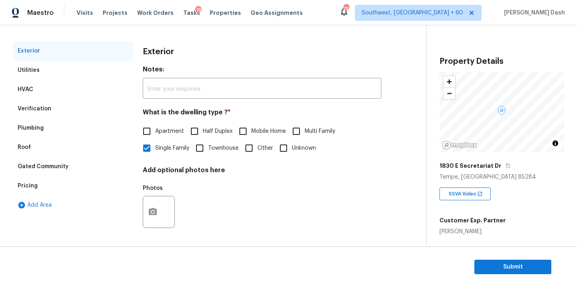
scroll to position [5, 0]
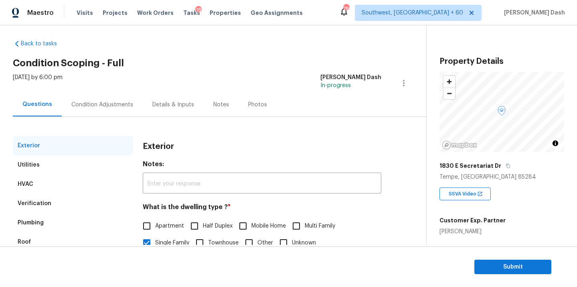
click at [106, 99] on div "Condition Adjustments" at bounding box center [102, 105] width 81 height 24
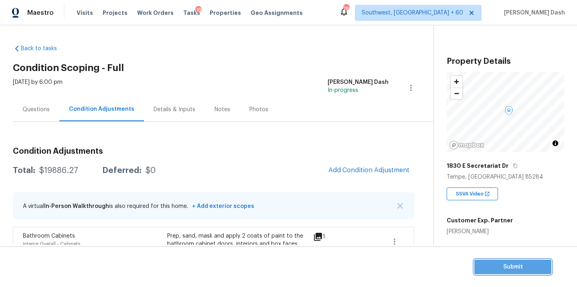
click at [497, 266] on span "Submit" at bounding box center [512, 267] width 64 height 10
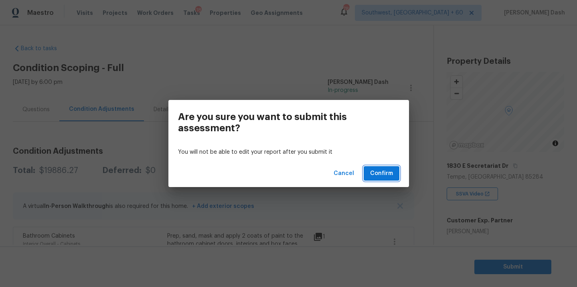
click at [382, 168] on button "Confirm" at bounding box center [381, 173] width 36 height 15
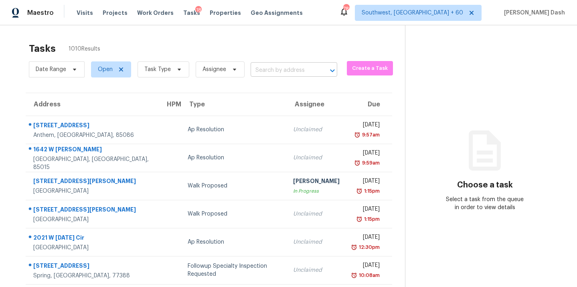
click at [313, 70] on input "text" at bounding box center [282, 70] width 64 height 12
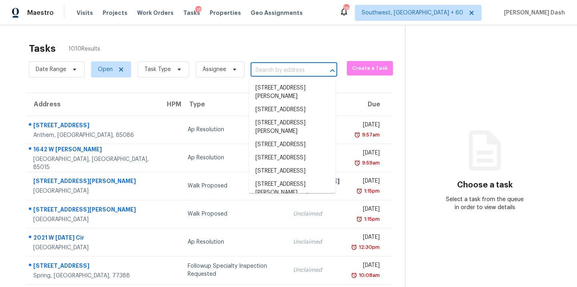
paste input "8821 Glen Hollow Dr, Fort Worth, TX 76179"
type input "8821 Glen Hollow Dr, Fort Worth, TX 76179"
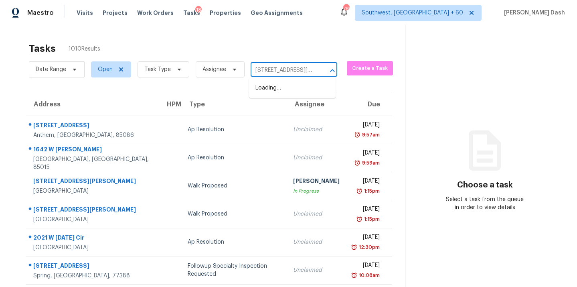
scroll to position [0, 50]
click at [293, 90] on li "8821 Glen Hollow Dr, Fort Worth, TX 76179" at bounding box center [292, 92] width 87 height 22
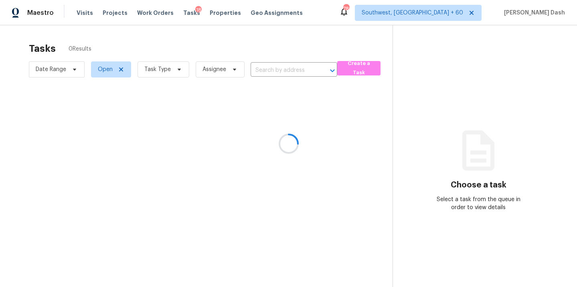
type input "8821 Glen Hollow Dr, Fort Worth, TX 76179"
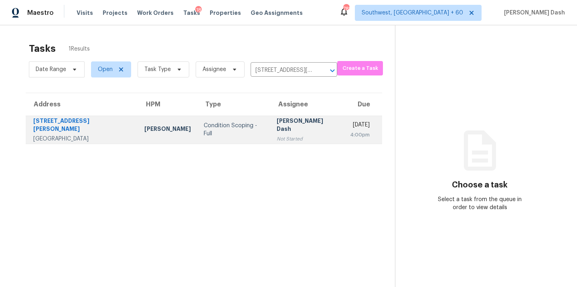
click at [277, 125] on div "[PERSON_NAME] Dash" at bounding box center [307, 126] width 61 height 18
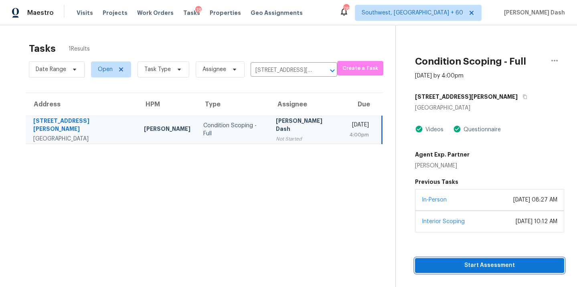
click at [487, 264] on span "Start Assessment" at bounding box center [489, 265] width 136 height 10
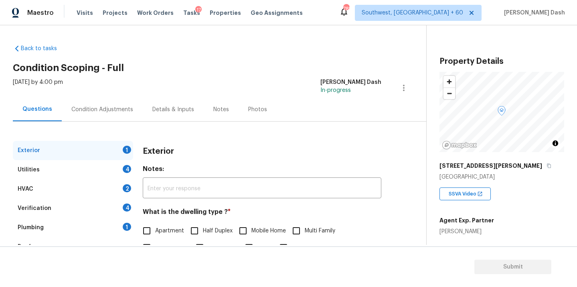
click at [122, 39] on div "Back to tasks Condition Scoping - Full Mon, Sep 08 2025 by 4:00 pm Soumya Ranja…" at bounding box center [219, 191] width 413 height 306
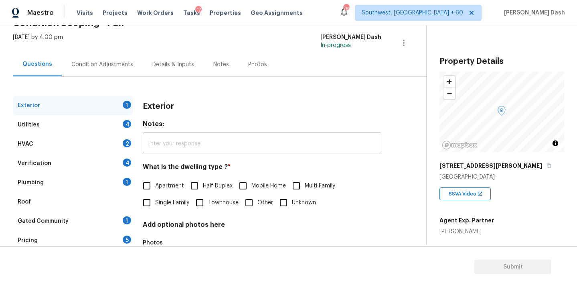
scroll to position [99, 0]
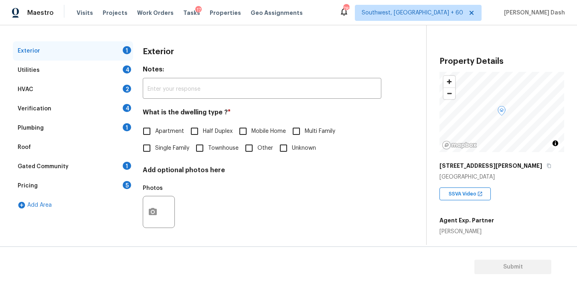
click at [155, 149] on span "Single Family" at bounding box center [172, 148] width 34 height 8
click at [155, 149] on input "Single Family" at bounding box center [146, 147] width 17 height 17
checkbox input "true"
click at [121, 69] on div "Utilities 4" at bounding box center [73, 70] width 120 height 19
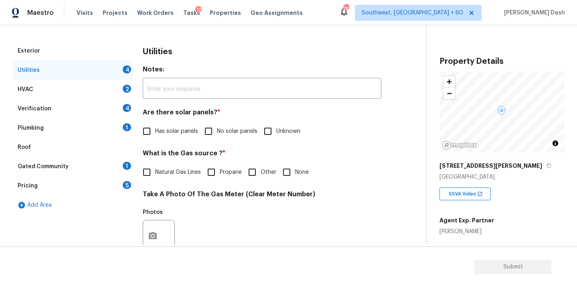
drag, startPoint x: 223, startPoint y: 132, endPoint x: 211, endPoint y: 145, distance: 17.3
click at [223, 132] on span "No solar panels" at bounding box center [237, 131] width 40 height 8
click at [217, 132] on input "No solar panels" at bounding box center [208, 131] width 17 height 17
checkbox input "true"
click at [250, 169] on input "Other" at bounding box center [252, 171] width 17 height 17
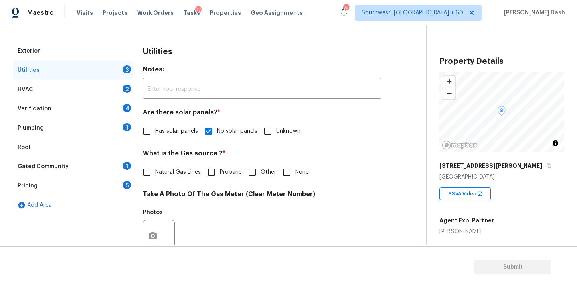
checkbox input "true"
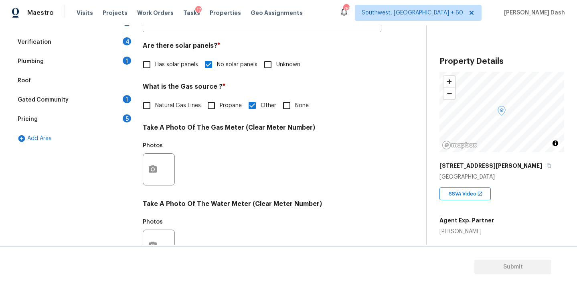
scroll to position [274, 0]
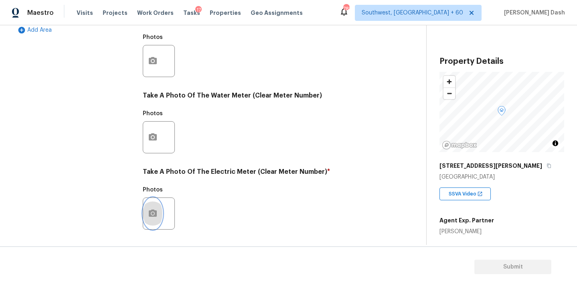
click at [161, 212] on button "button" at bounding box center [152, 213] width 19 height 31
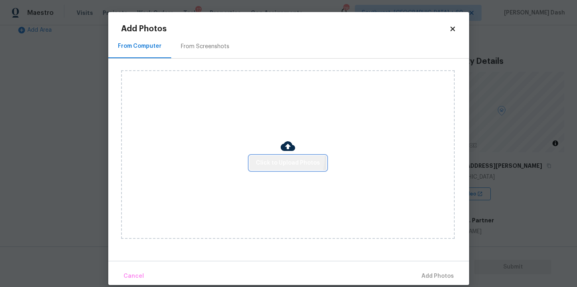
click at [264, 155] on button "Click to Upload Photos" at bounding box center [287, 162] width 77 height 15
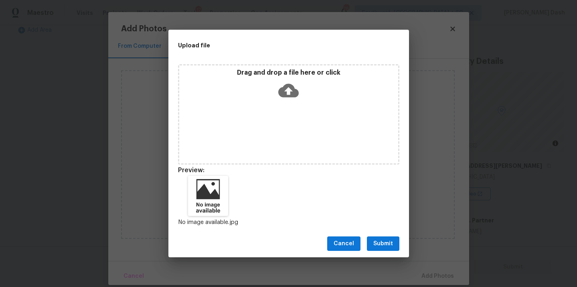
click at [387, 250] on button "Submit" at bounding box center [383, 243] width 32 height 15
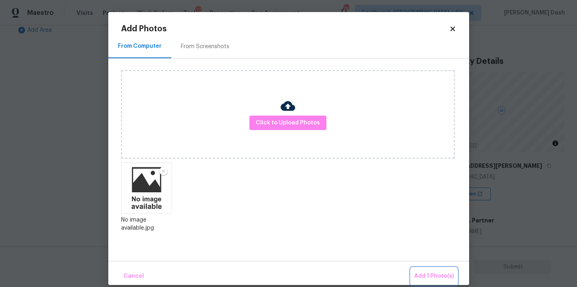
click at [425, 267] on button "Add 1 Photo(s)" at bounding box center [434, 275] width 46 height 17
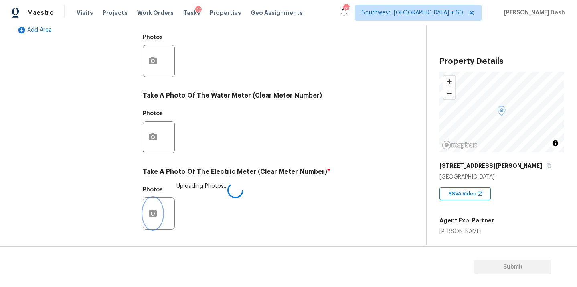
scroll to position [317, 0]
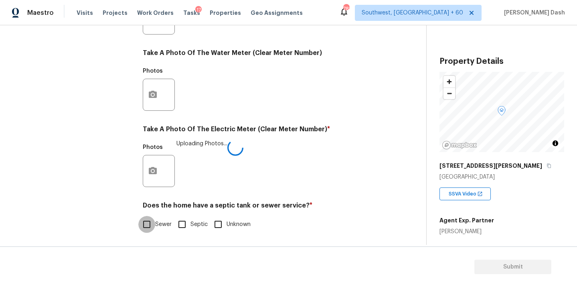
click at [153, 220] on input "Sewer" at bounding box center [146, 224] width 17 height 17
checkbox input "true"
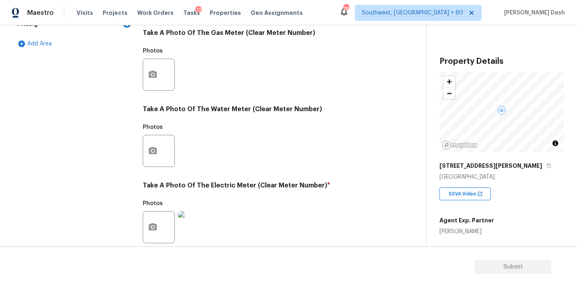
scroll to position [122, 0]
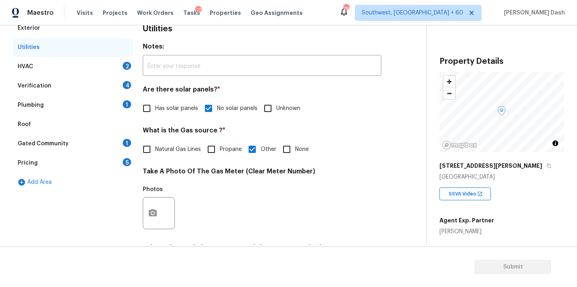
click at [108, 57] on div "HVAC 2" at bounding box center [73, 66] width 120 height 19
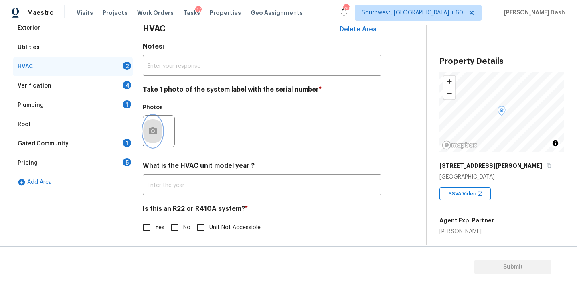
click at [159, 126] on button "button" at bounding box center [152, 130] width 19 height 31
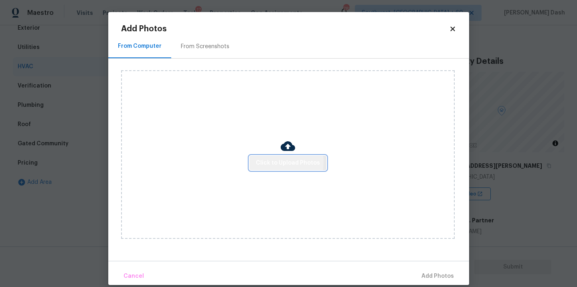
click at [262, 161] on span "Click to Upload Photos" at bounding box center [288, 163] width 64 height 10
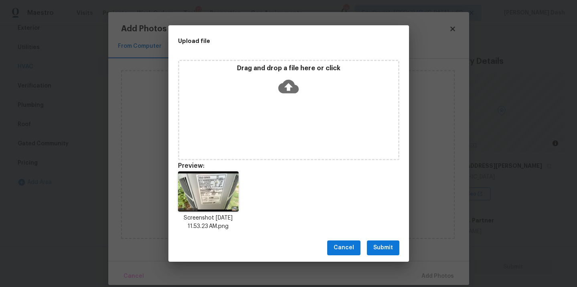
click at [275, 93] on div "Drag and drop a file here or click" at bounding box center [288, 81] width 219 height 34
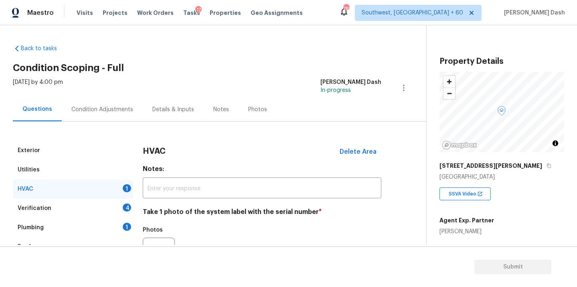
scroll to position [122, 0]
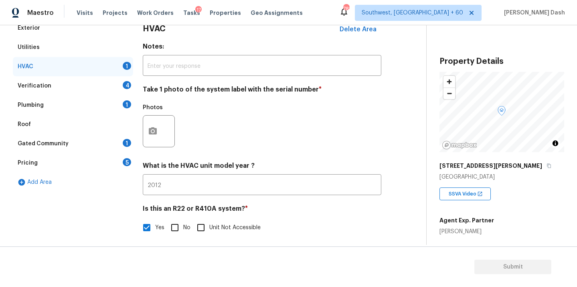
click at [155, 131] on icon "button" at bounding box center [153, 131] width 10 height 10
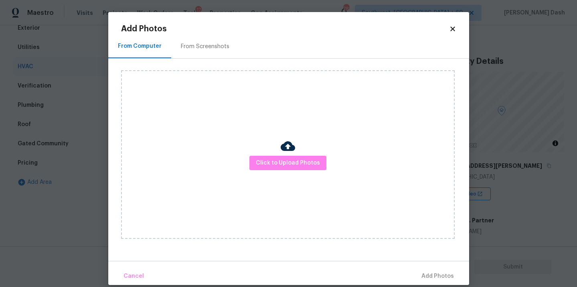
click at [234, 143] on div "Click to Upload Photos" at bounding box center [287, 154] width 333 height 168
click at [262, 160] on span "Click to Upload Photos" at bounding box center [288, 163] width 64 height 10
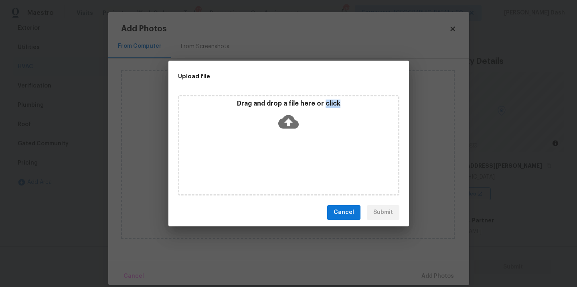
click at [262, 160] on div "Drag and drop a file here or click" at bounding box center [288, 145] width 221 height 100
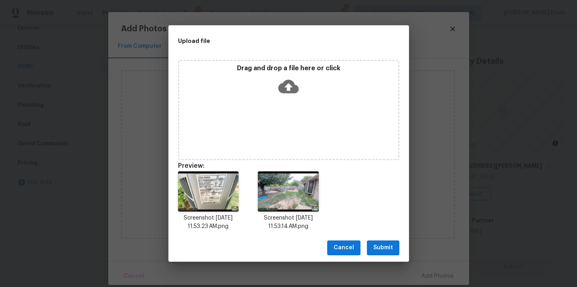
click at [389, 236] on div "Cancel Submit" at bounding box center [288, 248] width 240 height 28
click at [389, 244] on span "Submit" at bounding box center [383, 247] width 20 height 10
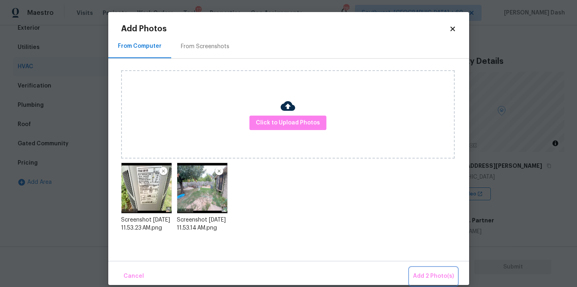
click at [426, 275] on span "Add 2 Photo(s)" at bounding box center [433, 276] width 41 height 10
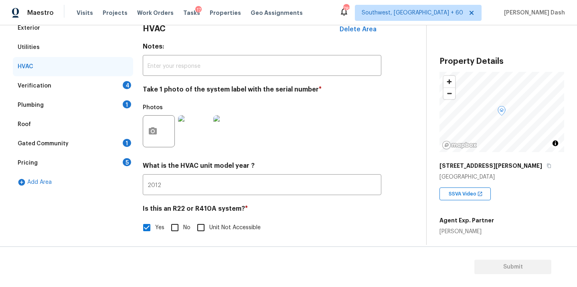
click at [114, 85] on div "Verification 4" at bounding box center [73, 85] width 120 height 19
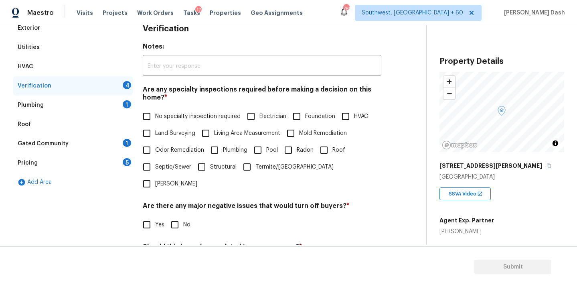
click at [218, 116] on span "No specialty inspection required" at bounding box center [197, 116] width 85 height 8
click at [155, 116] on input "No specialty inspection required" at bounding box center [146, 116] width 17 height 17
checkbox input "true"
click at [180, 216] on input "No" at bounding box center [174, 224] width 17 height 17
checkbox input "true"
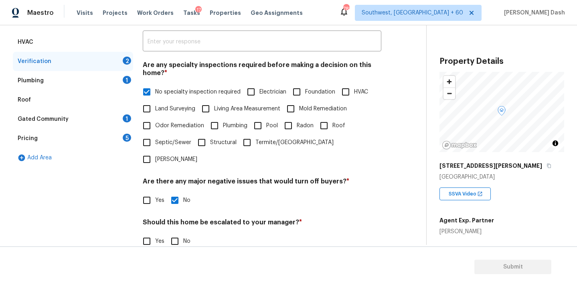
scroll to position [184, 0]
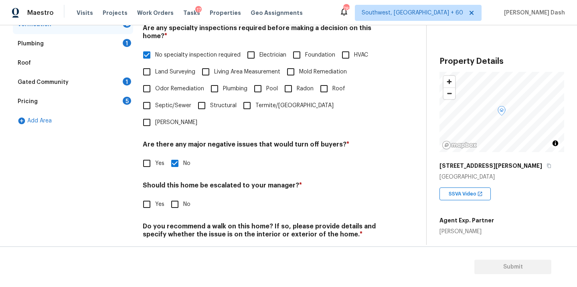
click at [174, 196] on input "No" at bounding box center [174, 204] width 17 height 17
checkbox input "true"
click at [178, 245] on input "No" at bounding box center [174, 253] width 17 height 17
checkbox input "true"
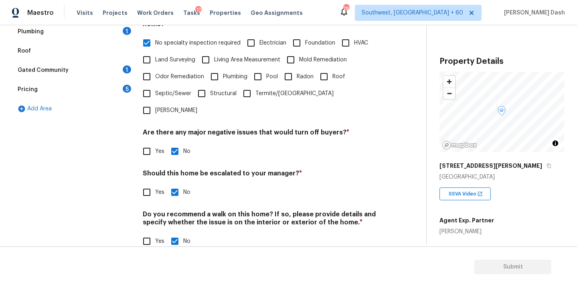
click at [110, 35] on div "Plumbing 1" at bounding box center [73, 31] width 120 height 19
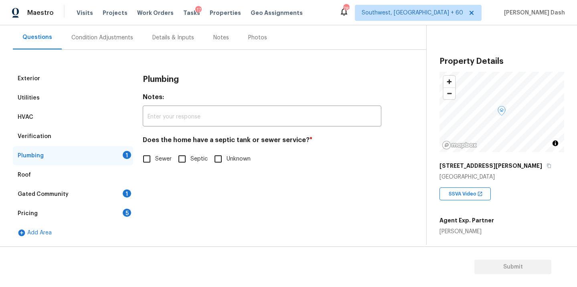
click at [153, 158] on input "Sewer" at bounding box center [146, 158] width 17 height 17
checkbox input "true"
click at [117, 197] on div "Gated Community 1" at bounding box center [73, 193] width 120 height 19
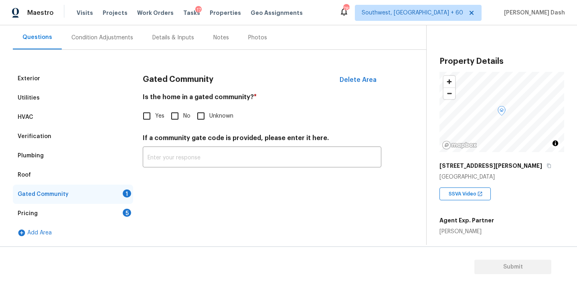
click at [180, 110] on input "No" at bounding box center [174, 115] width 17 height 17
checkbox input "true"
click at [125, 212] on div "5" at bounding box center [127, 212] width 8 height 8
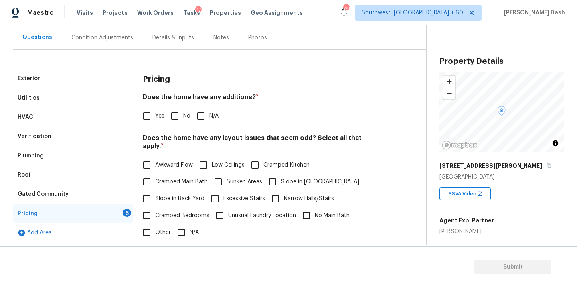
click at [173, 118] on input "No" at bounding box center [174, 115] width 17 height 17
checkbox input "true"
click at [182, 226] on input "N/A" at bounding box center [181, 232] width 17 height 17
checkbox input "true"
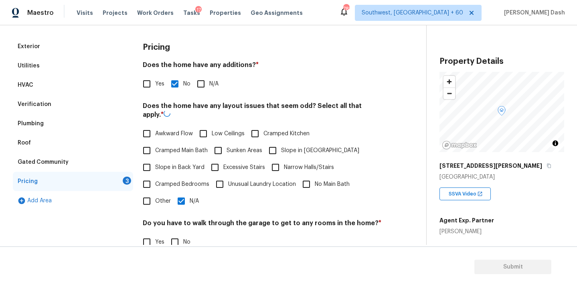
scroll to position [177, 0]
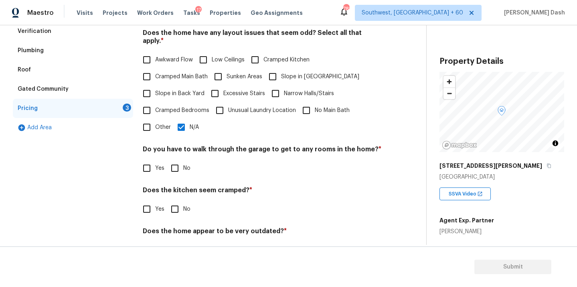
drag, startPoint x: 151, startPoint y: 83, endPoint x: 151, endPoint y: 93, distance: 9.6
click at [151, 85] on input "Slope in Back Yard" at bounding box center [146, 93] width 17 height 17
checkbox input "true"
click at [180, 125] on input "N/A" at bounding box center [181, 127] width 17 height 17
checkbox input "false"
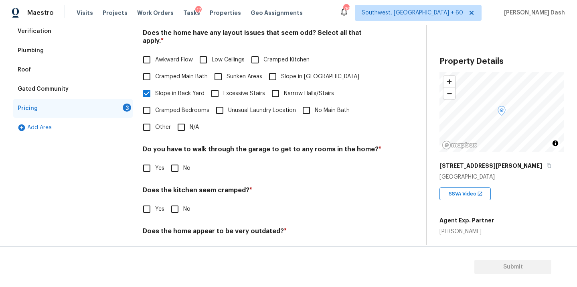
click at [147, 119] on input "Other" at bounding box center [146, 127] width 17 height 17
checkbox input "true"
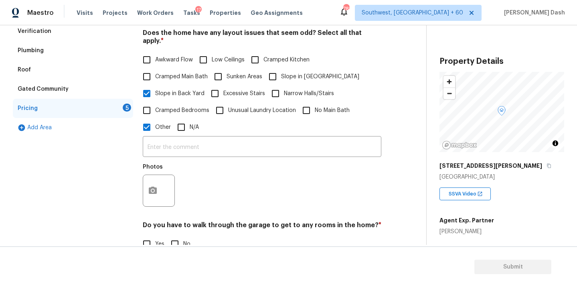
click at [266, 68] on input "Slope in Front Yard" at bounding box center [272, 76] width 17 height 17
checkbox input "true"
click at [156, 146] on input "text" at bounding box center [262, 147] width 238 height 19
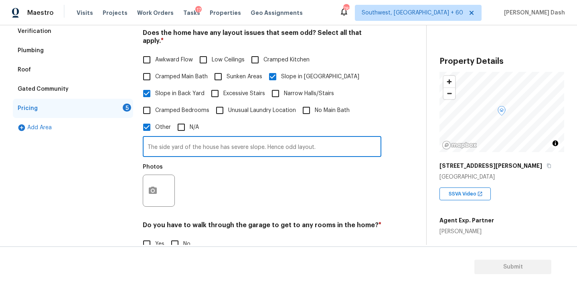
type input "The side yard of the house has severe slope. Hence odd layout."
click at [148, 85] on input "Slope in Back Yard" at bounding box center [146, 93] width 17 height 17
checkbox input "false"
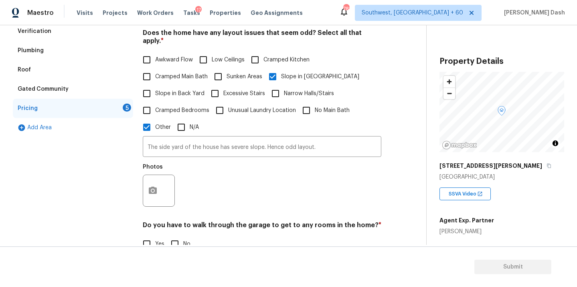
click at [270, 75] on input "Slope in Front Yard" at bounding box center [272, 76] width 17 height 17
checkbox input "false"
click at [145, 184] on button "button" at bounding box center [152, 190] width 19 height 31
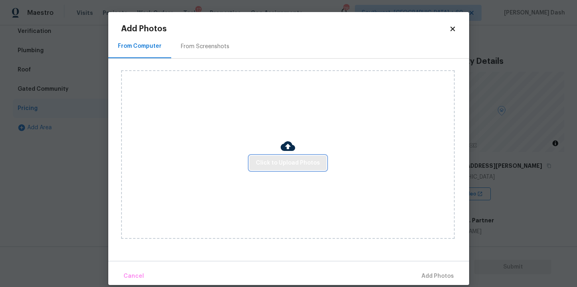
click at [274, 165] on span "Click to Upload Photos" at bounding box center [288, 163] width 64 height 10
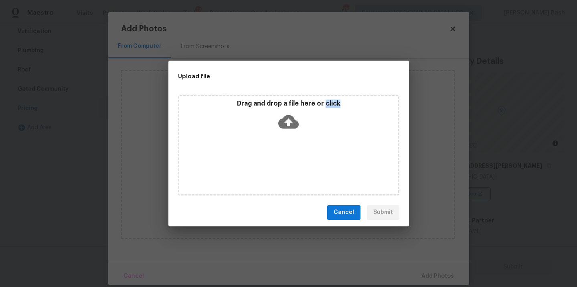
click at [274, 165] on div "Drag and drop a file here or click" at bounding box center [288, 145] width 221 height 100
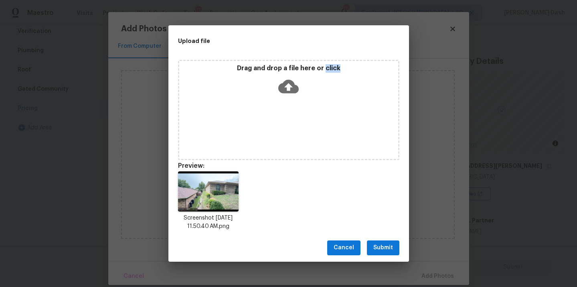
click at [381, 242] on button "Submit" at bounding box center [383, 247] width 32 height 15
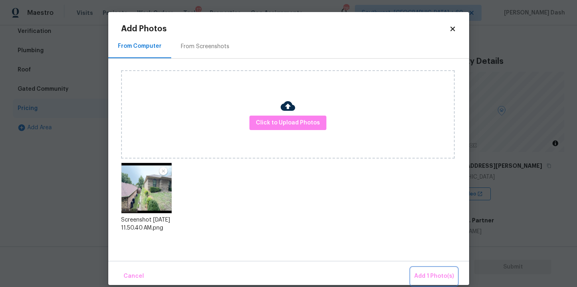
click at [439, 276] on span "Add 1 Photo(s)" at bounding box center [434, 276] width 40 height 10
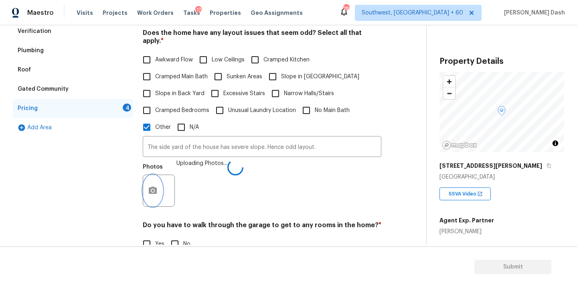
scroll to position [270, 0]
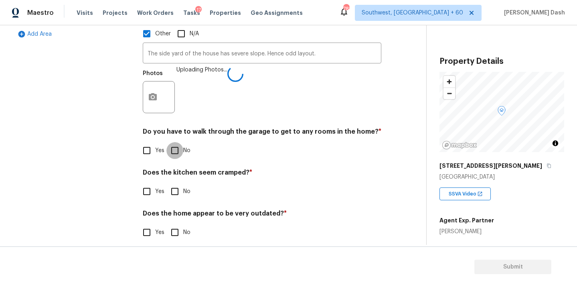
click at [174, 145] on input "No" at bounding box center [174, 150] width 17 height 17
checkbox input "true"
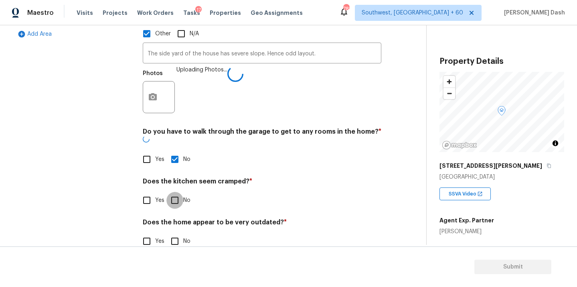
click at [178, 192] on input "No" at bounding box center [174, 200] width 17 height 17
checkbox input "true"
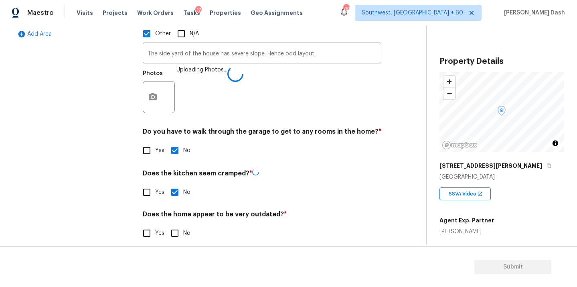
click at [178, 228] on input "No" at bounding box center [174, 232] width 17 height 17
checkbox input "true"
click at [96, 143] on div "Exterior Utilities HVAC Verification Plumbing Roof Gated Community Pricing 1 Ad…" at bounding box center [73, 61] width 120 height 380
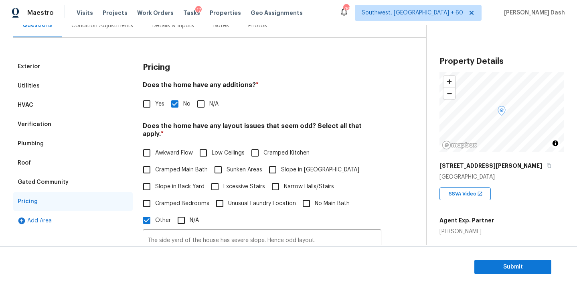
scroll to position [0, 0]
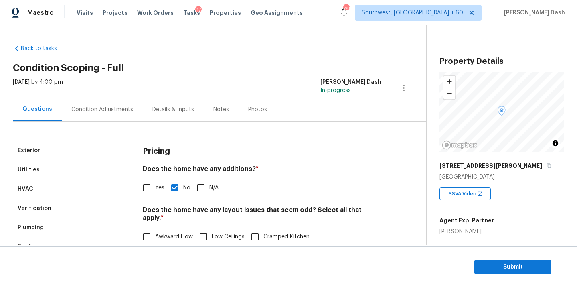
click at [94, 113] on div "Condition Adjustments" at bounding box center [102, 109] width 62 height 8
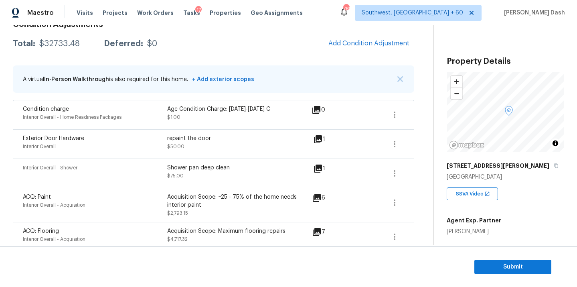
scroll to position [129, 0]
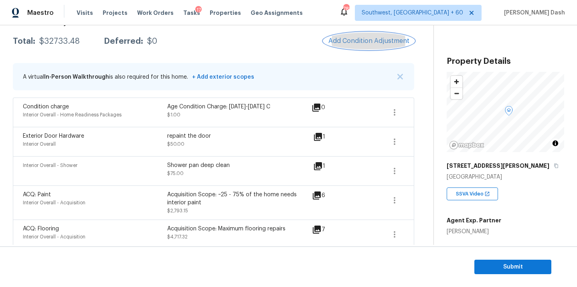
click at [353, 37] on span "Add Condition Adjustment" at bounding box center [368, 40] width 81 height 7
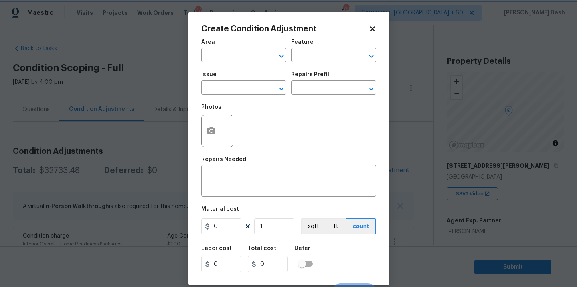
scroll to position [129, 0]
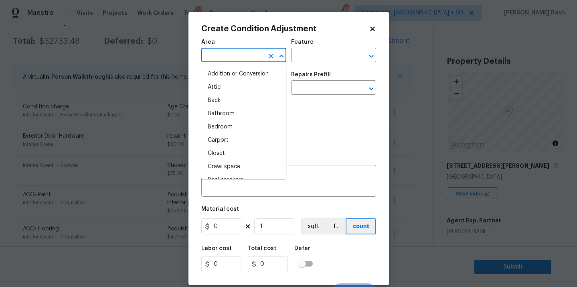
click at [254, 58] on input "text" at bounding box center [232, 56] width 63 height 12
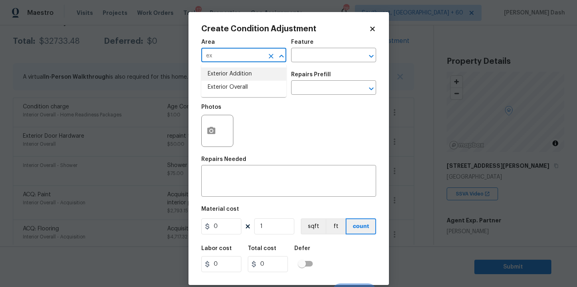
click at [244, 79] on li "Exterior Addition" at bounding box center [243, 73] width 85 height 13
type input "Exterior Addition"
click at [273, 52] on icon "Clear" at bounding box center [271, 56] width 8 height 8
click at [254, 84] on li "Exterior Overall" at bounding box center [243, 87] width 85 height 13
type input "Exterior Overall"
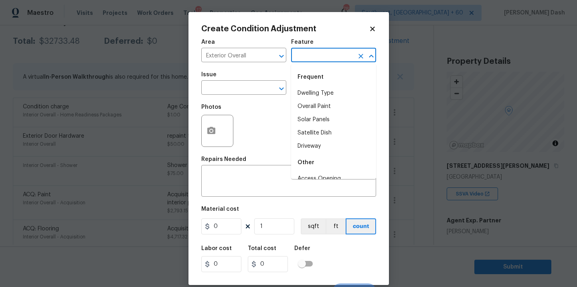
click at [307, 60] on input "text" at bounding box center [322, 56] width 63 height 12
click at [308, 94] on li "Landscaping" at bounding box center [333, 93] width 85 height 13
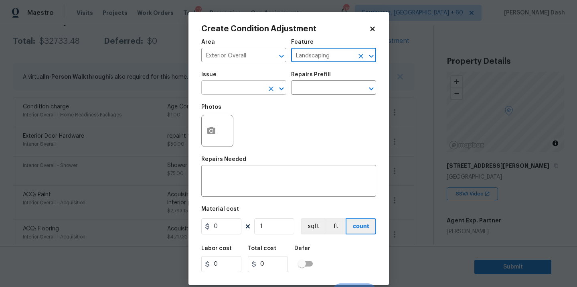
type input "Landscaping"
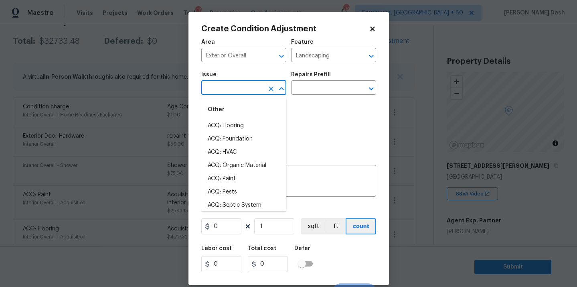
click at [252, 91] on input "text" at bounding box center [232, 88] width 63 height 12
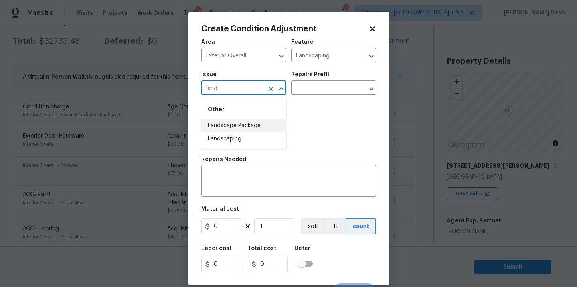
click at [232, 131] on li "Landscape Package" at bounding box center [243, 125] width 85 height 13
type input "Landscape Package"
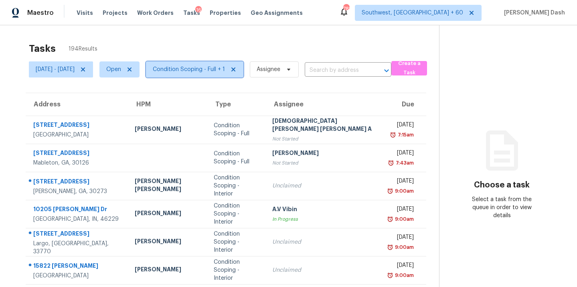
click at [214, 67] on span "Condition Scoping - Full + 1" at bounding box center [189, 69] width 72 height 8
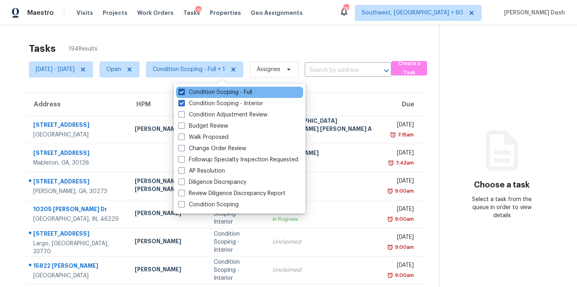
click at [218, 93] on label "Condition Scoping - Full" at bounding box center [215, 92] width 74 height 8
click at [184, 93] on input "Condition Scoping - Full" at bounding box center [180, 90] width 5 height 5
checkbox input "false"
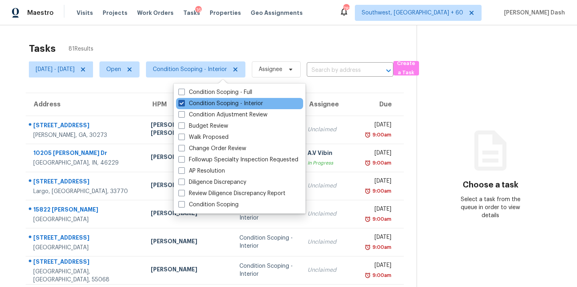
click at [231, 104] on label "Condition Scoping - Interior" at bounding box center [220, 103] width 85 height 8
click at [184, 104] on input "Condition Scoping - Interior" at bounding box center [180, 101] width 5 height 5
checkbox input "false"
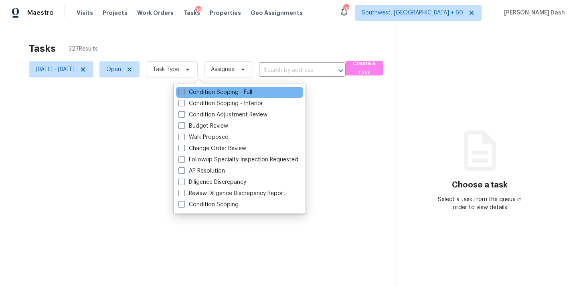
click at [232, 92] on label "Condition Scoping - Full" at bounding box center [215, 92] width 74 height 8
click at [184, 92] on input "Condition Scoping - Full" at bounding box center [180, 90] width 5 height 5
checkbox input "true"
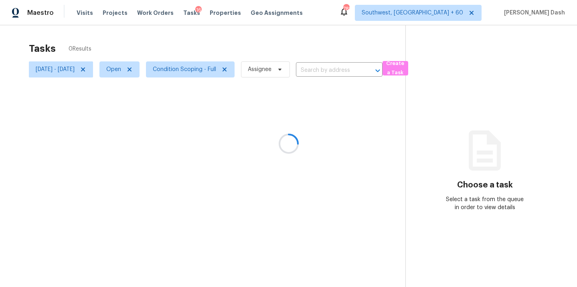
click at [217, 39] on div at bounding box center [288, 143] width 577 height 287
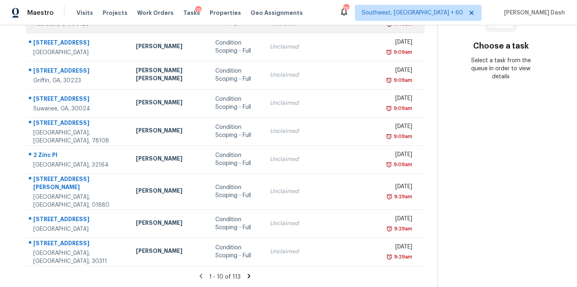
scroll to position [137, 0]
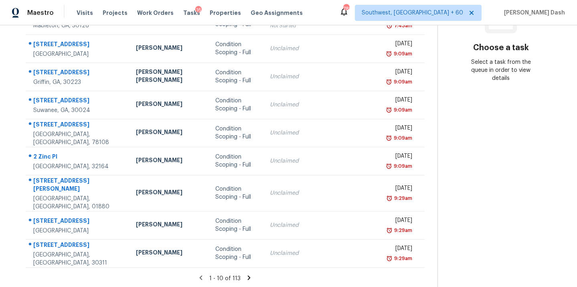
click at [245, 275] on icon at bounding box center [248, 277] width 7 height 7
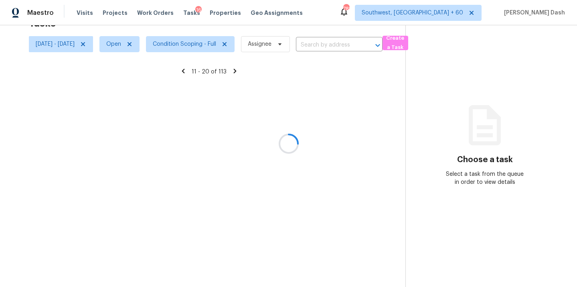
scroll to position [133, 0]
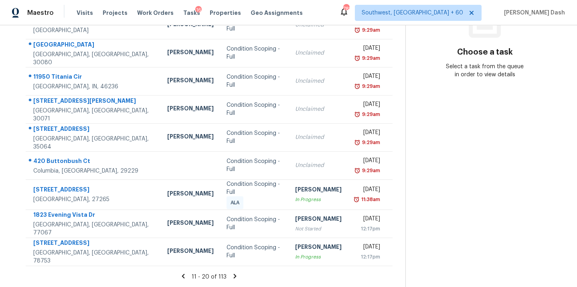
click at [236, 275] on icon at bounding box center [234, 275] width 7 height 7
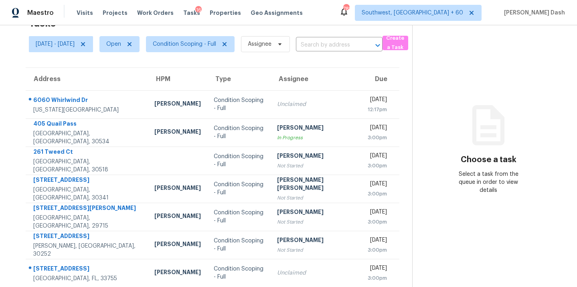
scroll to position [131, 0]
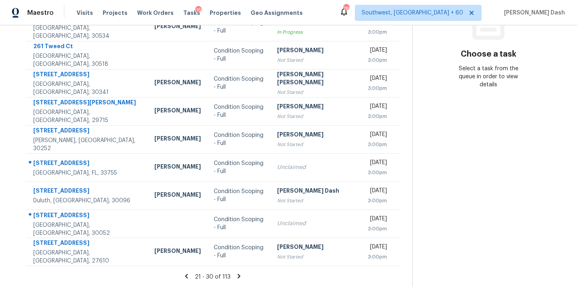
click at [235, 272] on icon at bounding box center [238, 275] width 7 height 7
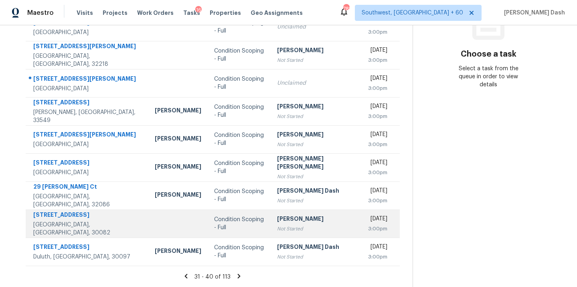
scroll to position [0, 0]
